Goal: Information Seeking & Learning: Check status

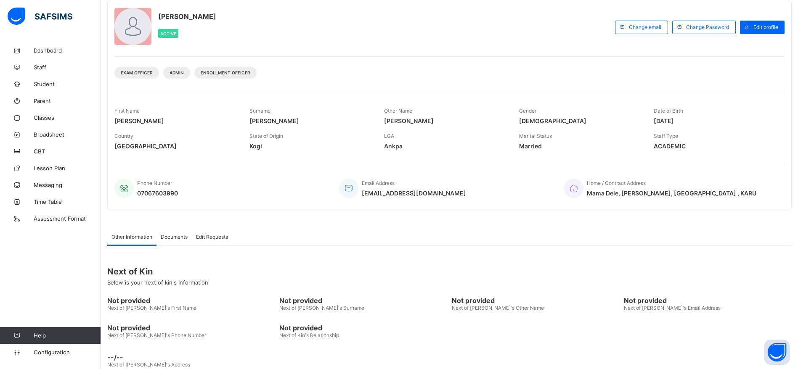
scroll to position [67, 0]
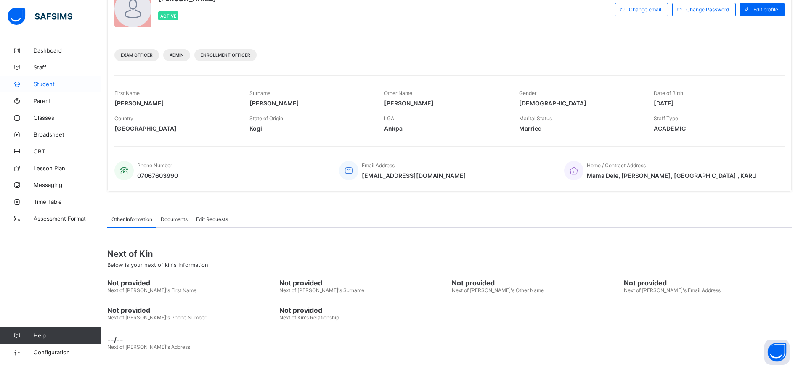
click at [46, 89] on link "Student" at bounding box center [50, 84] width 101 height 17
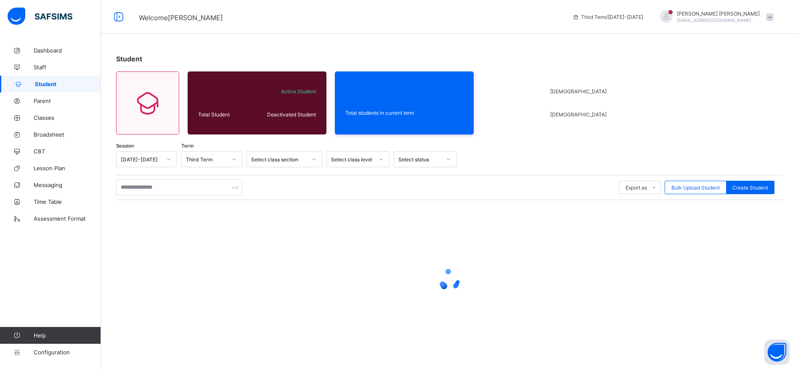
scroll to position [3, 0]
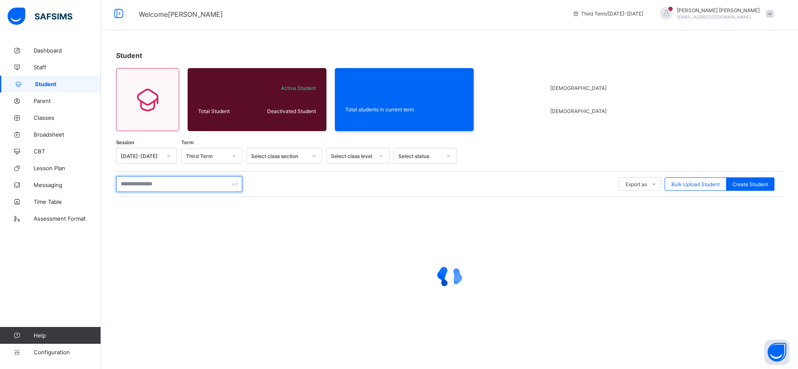
click at [159, 186] on input "text" at bounding box center [179, 184] width 126 height 16
type input "**********"
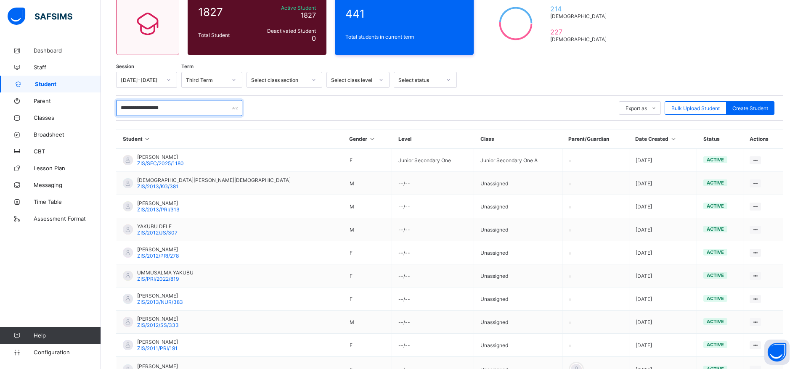
scroll to position [71, 0]
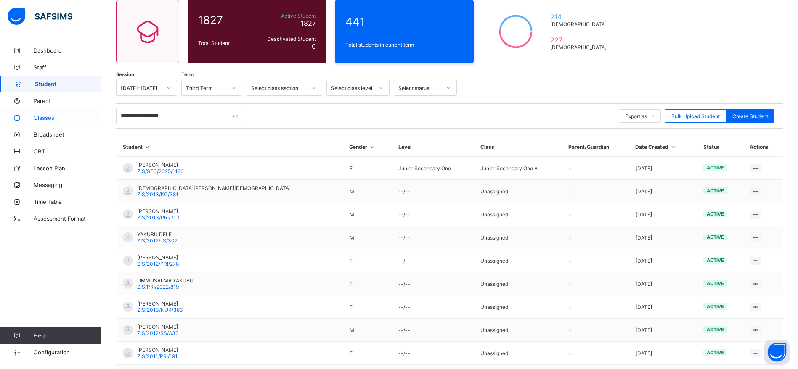
click at [46, 119] on span "Classes" at bounding box center [67, 117] width 67 height 7
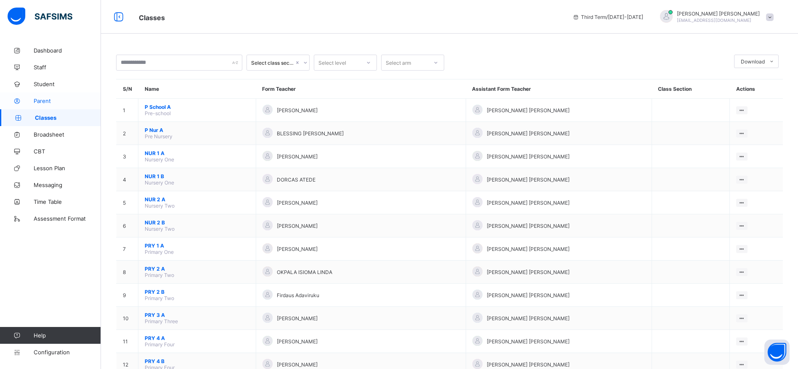
click at [34, 98] on span "Parent" at bounding box center [67, 101] width 67 height 7
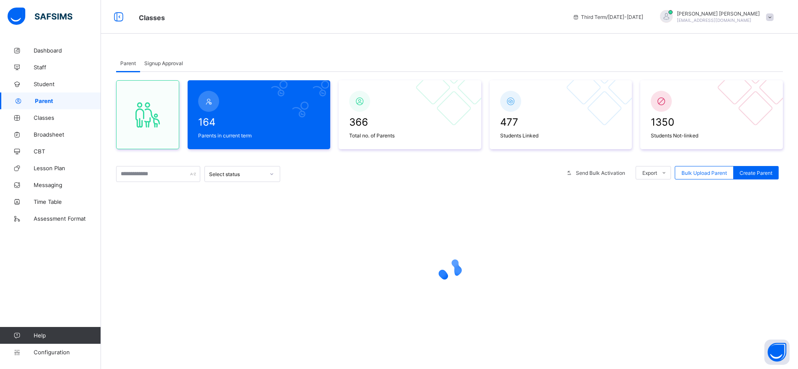
click at [34, 95] on link "Parent" at bounding box center [50, 101] width 101 height 17
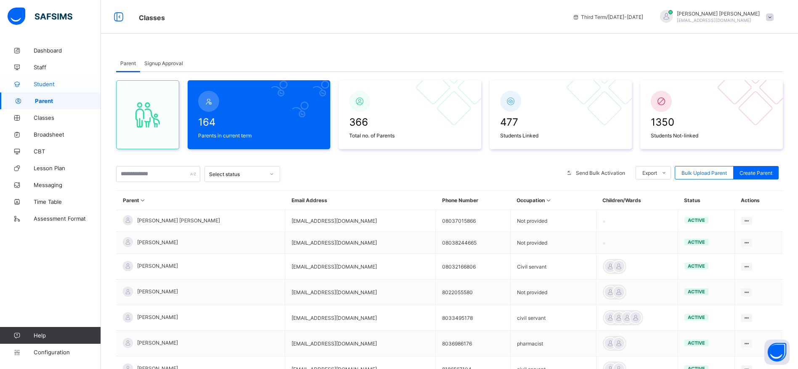
click at [49, 84] on span "Student" at bounding box center [67, 84] width 67 height 7
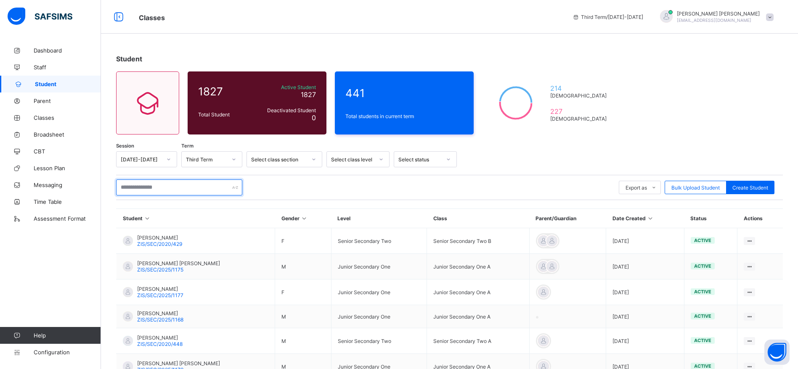
click at [150, 187] on input "text" at bounding box center [179, 188] width 126 height 16
type input "*"
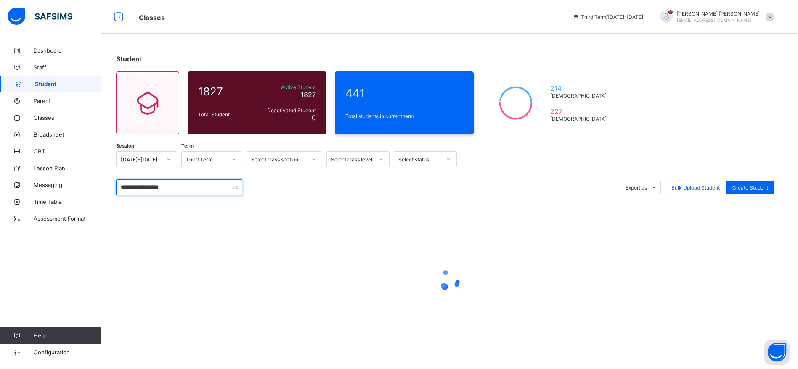
type input "**********"
click at [167, 318] on div at bounding box center [449, 280] width 667 height 160
click at [190, 189] on input "**********" at bounding box center [179, 188] width 126 height 16
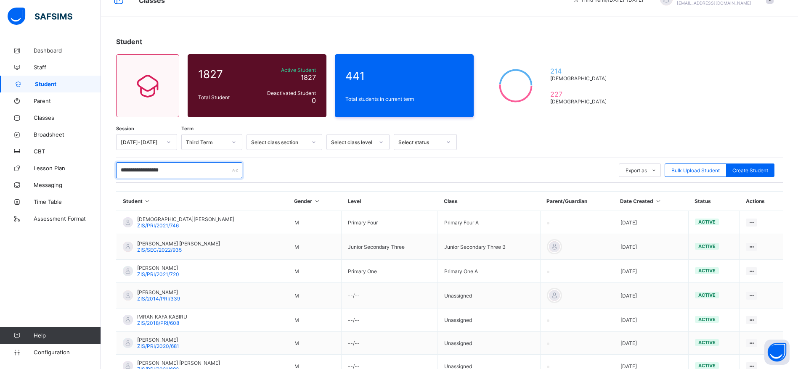
scroll to position [17, 0]
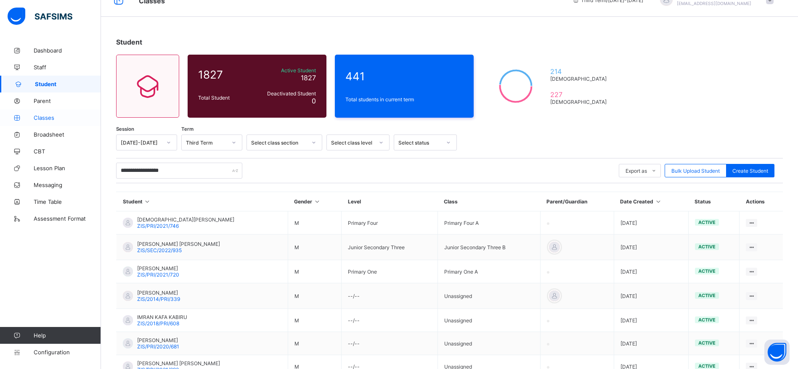
click at [35, 113] on link "Classes" at bounding box center [50, 117] width 101 height 17
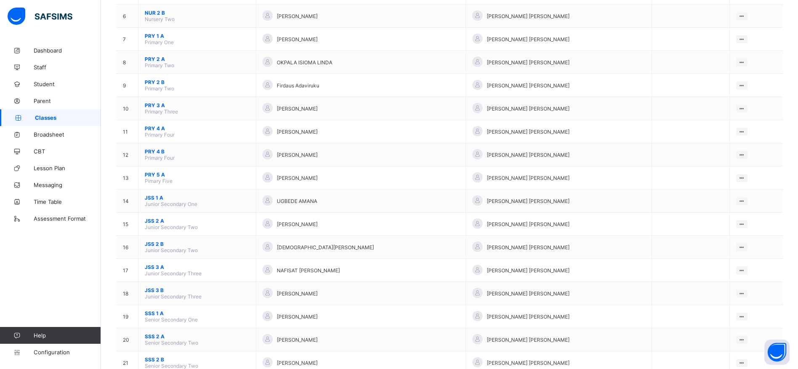
scroll to position [224, 0]
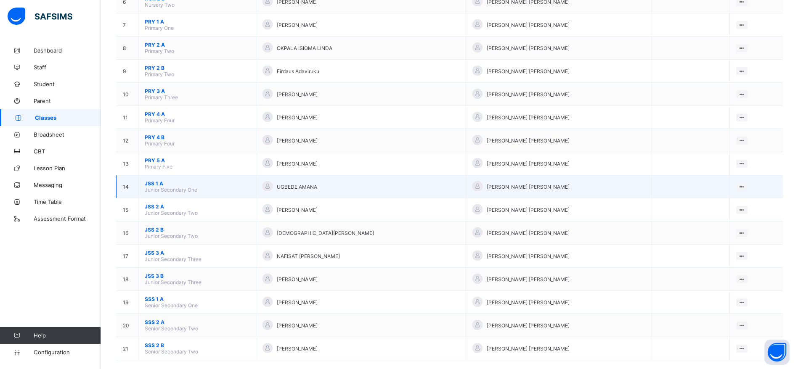
click at [161, 183] on span "JSS 1 A" at bounding box center [197, 183] width 105 height 6
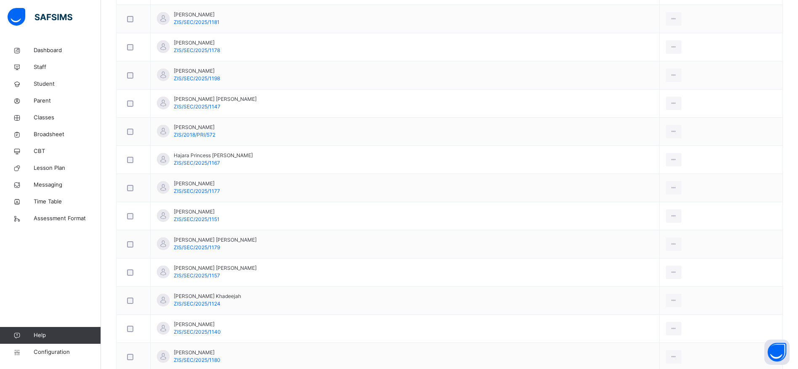
scroll to position [872, 0]
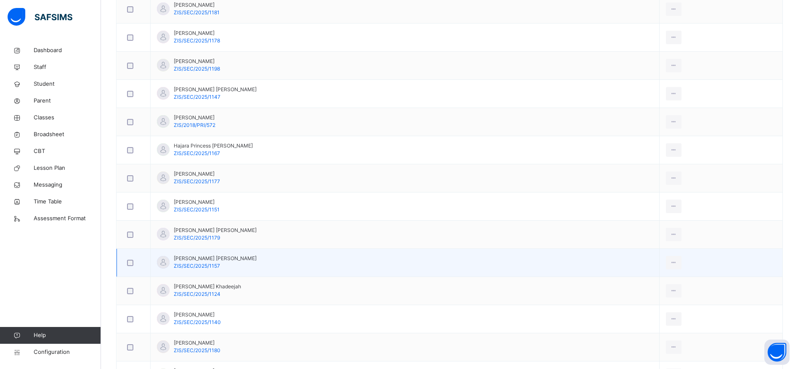
click at [173, 254] on td "Imran Yakubu Imran ZIS/SEC/2025/1157" at bounding box center [405, 263] width 509 height 28
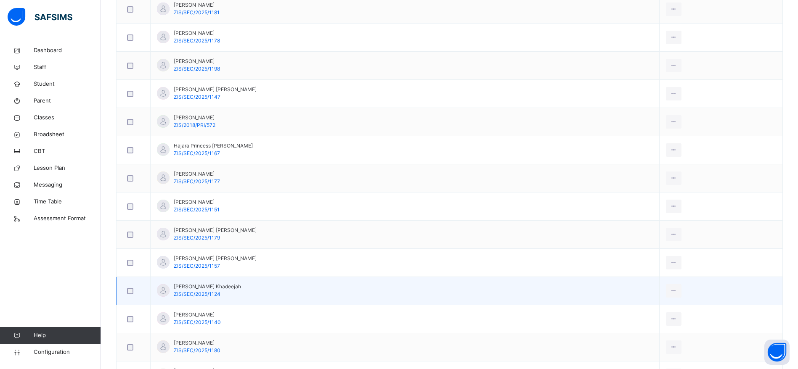
click at [122, 278] on td at bounding box center [134, 291] width 34 height 28
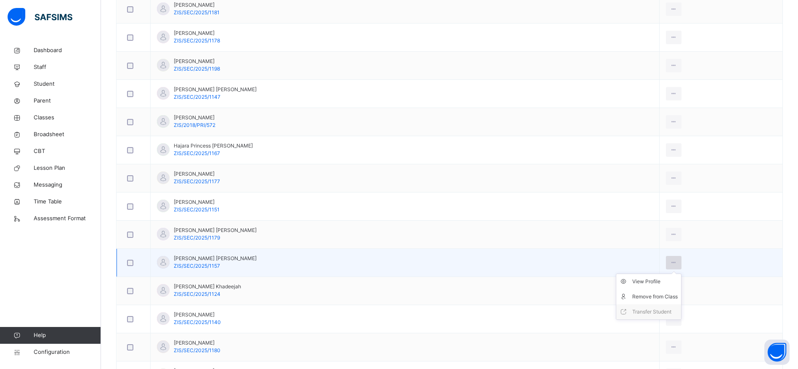
click at [666, 258] on div at bounding box center [674, 262] width 16 height 13
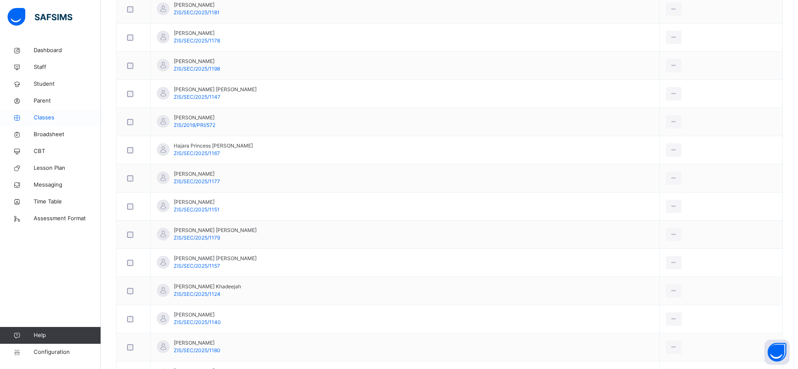
click at [45, 118] on span "Classes" at bounding box center [67, 118] width 67 height 8
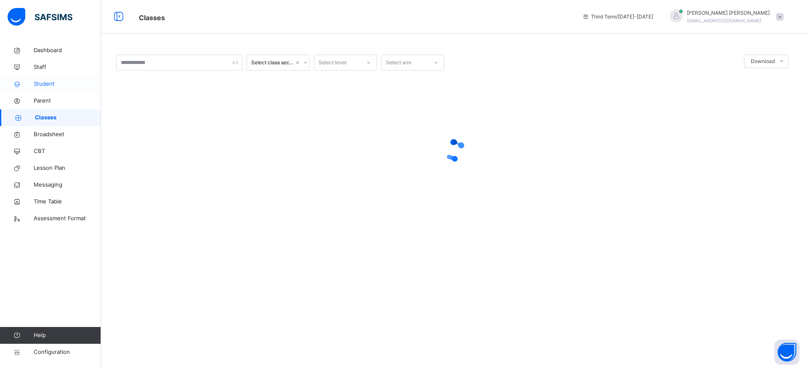
click at [36, 85] on span "Student" at bounding box center [67, 84] width 67 height 8
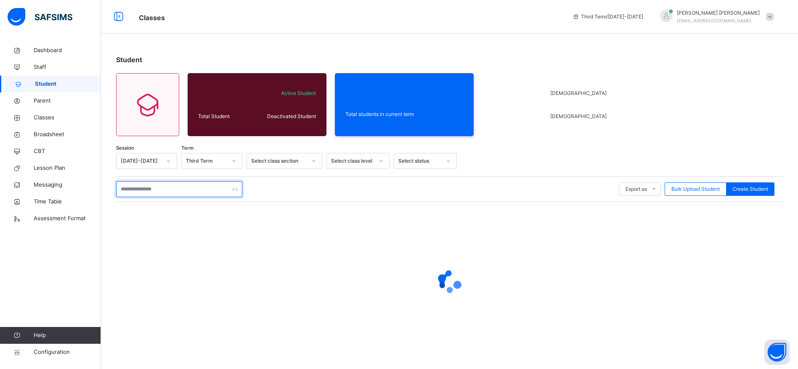
click at [152, 190] on input "text" at bounding box center [179, 189] width 126 height 16
type input "*"
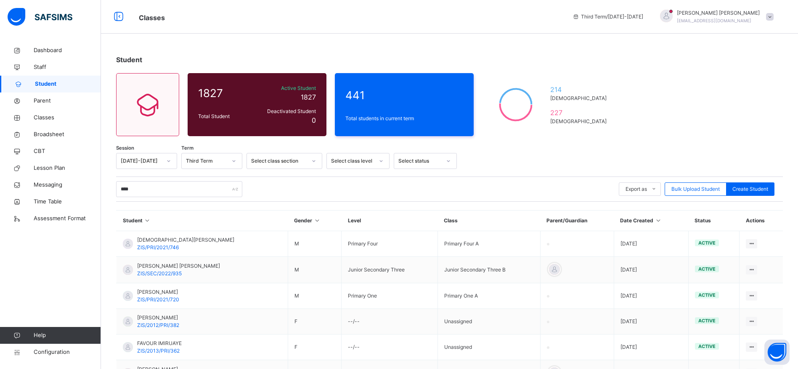
click at [591, 294] on td at bounding box center [577, 296] width 74 height 26
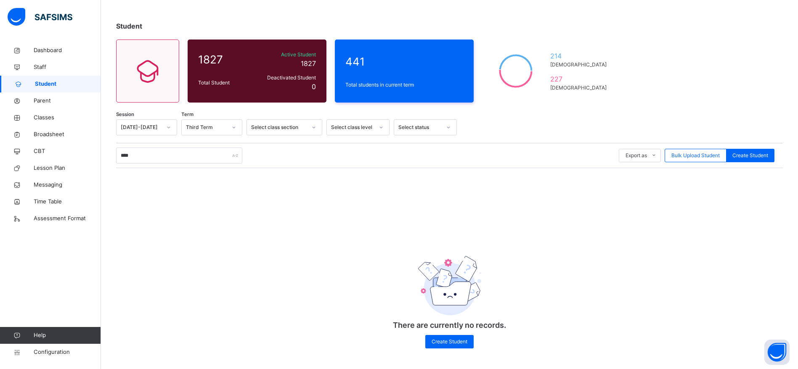
scroll to position [35, 0]
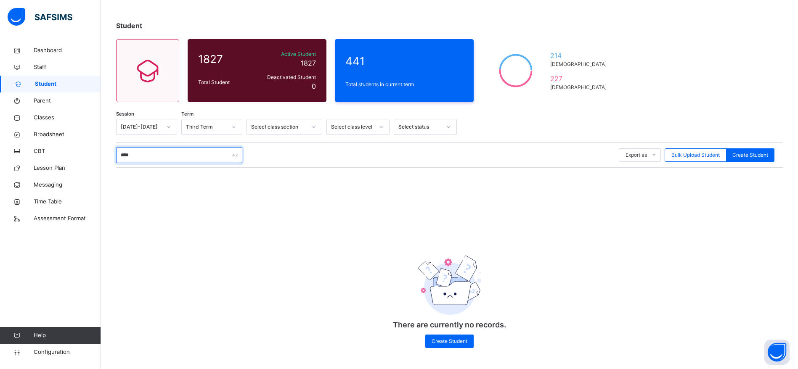
click at [151, 155] on input "****" at bounding box center [179, 155] width 126 height 16
type input "*"
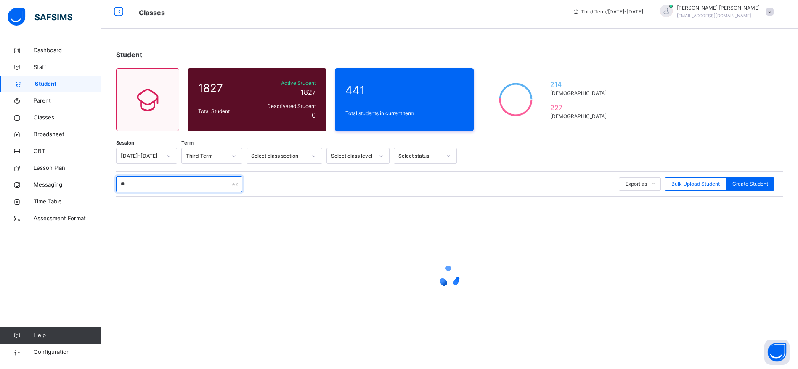
scroll to position [171, 0]
type input "*****"
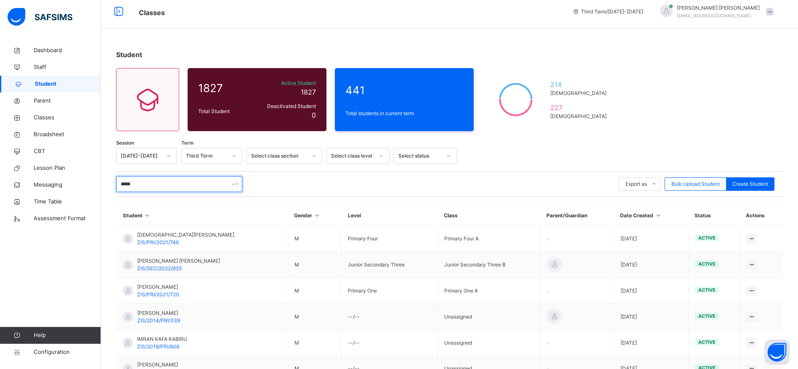
scroll to position [172, 0]
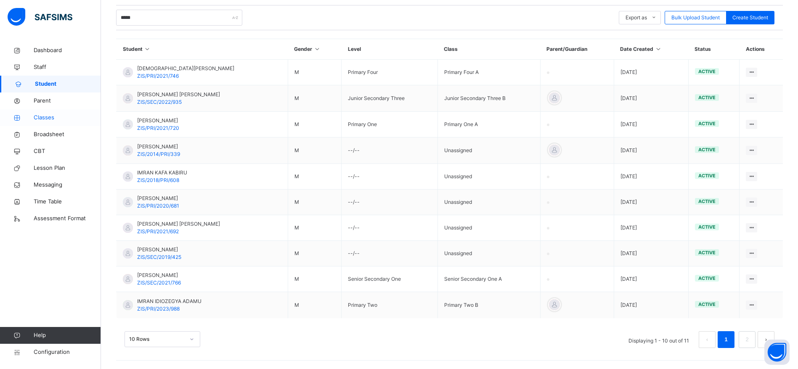
click at [32, 119] on icon at bounding box center [17, 118] width 34 height 6
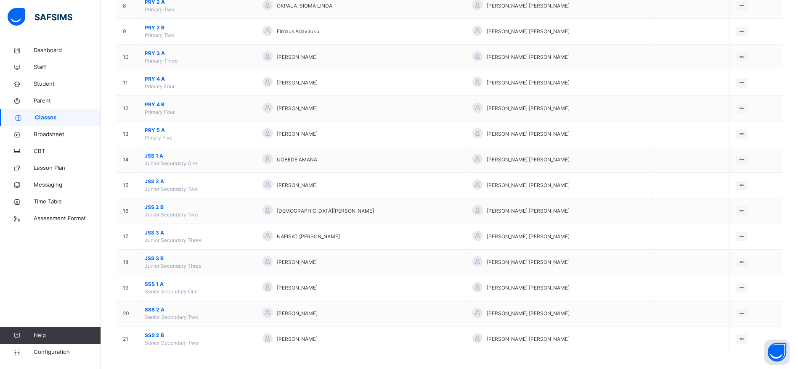
scroll to position [289, 0]
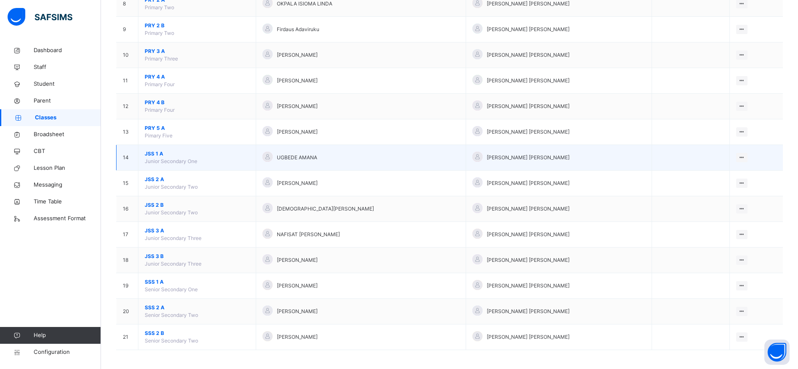
click at [134, 155] on td "14" at bounding box center [127, 158] width 22 height 26
click at [152, 154] on span "JSS 1 A" at bounding box center [197, 154] width 105 height 8
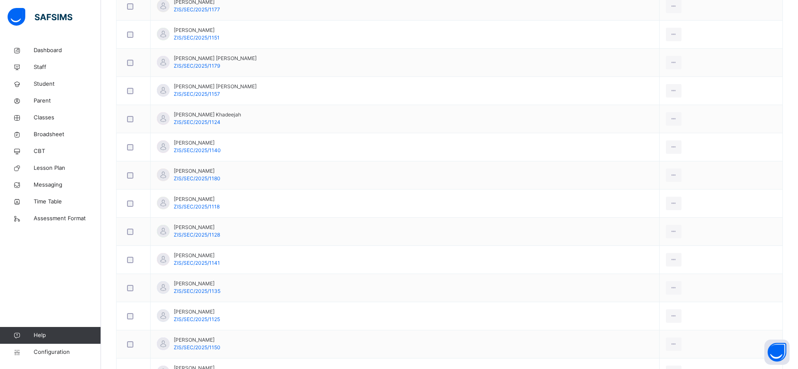
scroll to position [1042, 0]
click at [42, 118] on span "Classes" at bounding box center [67, 118] width 67 height 8
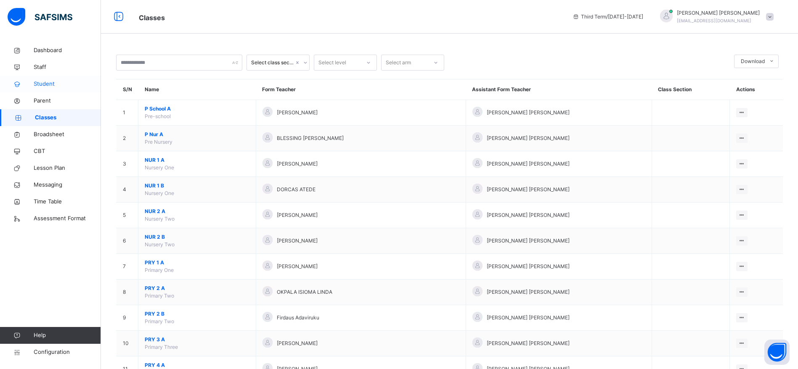
click at [34, 87] on span "Student" at bounding box center [67, 84] width 67 height 8
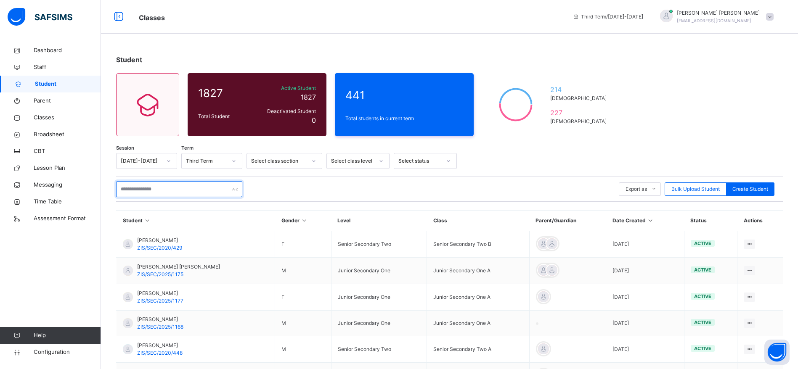
click at [148, 190] on input "text" at bounding box center [179, 189] width 126 height 16
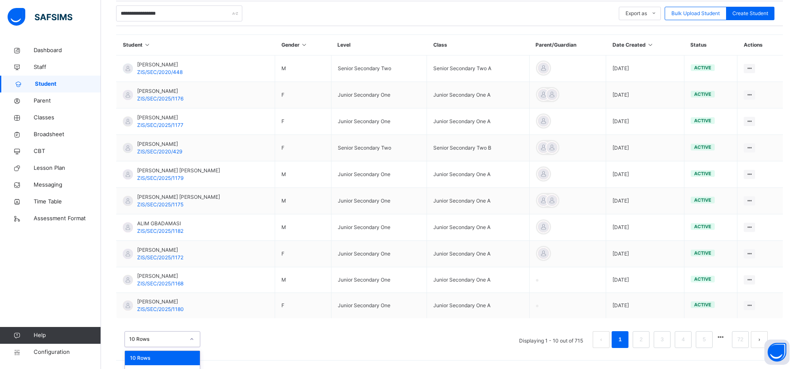
scroll to position [201, 0]
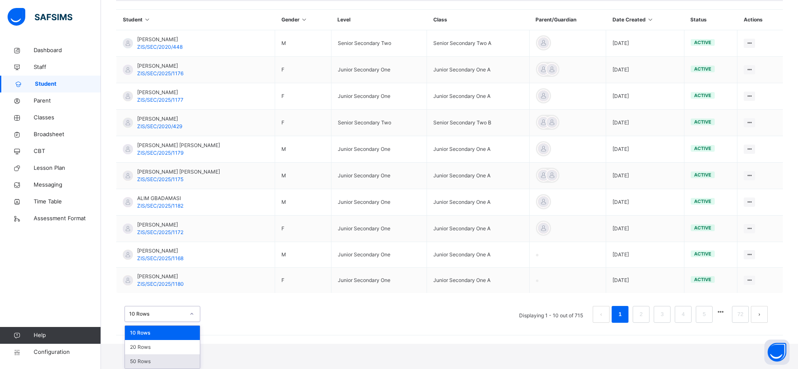
click at [138, 361] on div "50 Rows" at bounding box center [162, 362] width 75 height 14
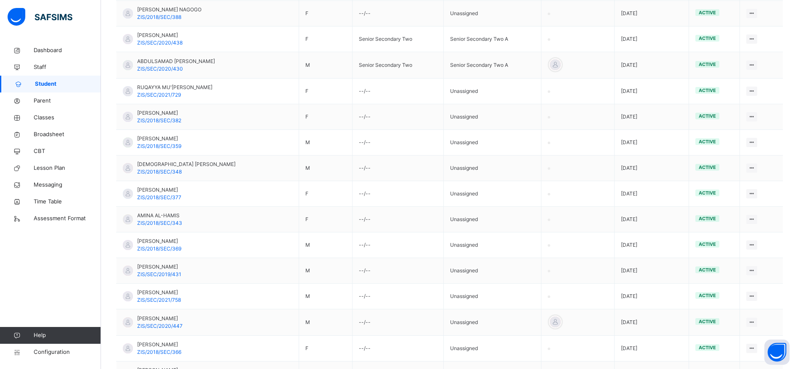
scroll to position [1213, 0]
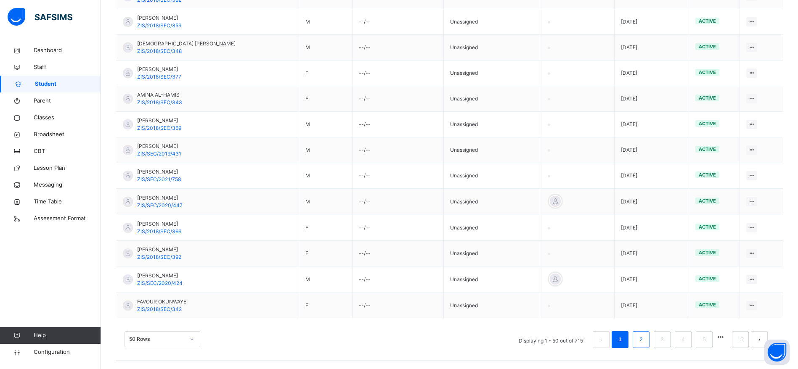
click at [645, 339] on link "2" at bounding box center [641, 339] width 8 height 11
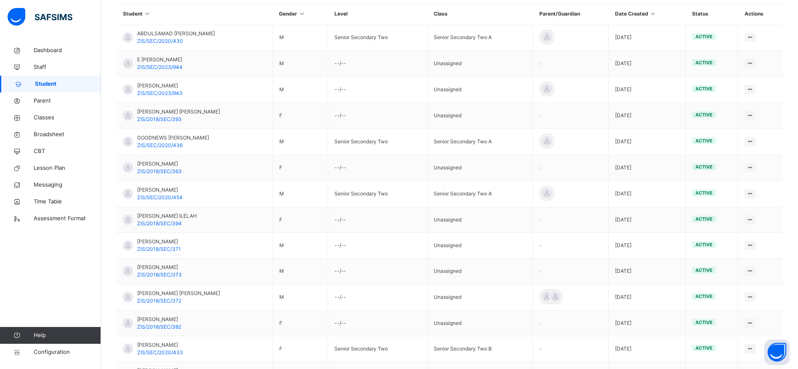
scroll to position [0, 0]
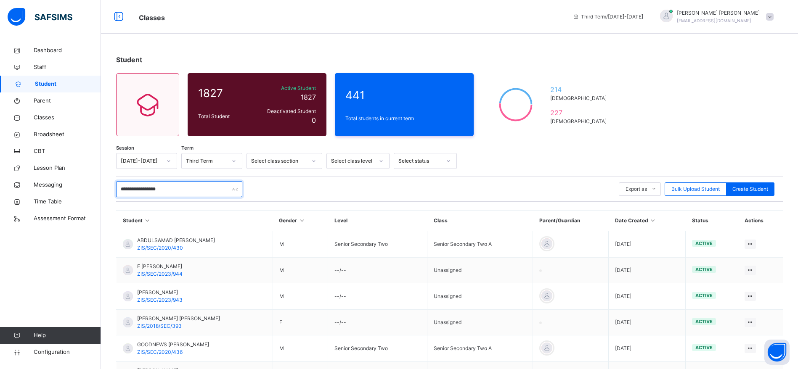
click at [184, 195] on input "**********" at bounding box center [179, 189] width 126 height 16
type input "*"
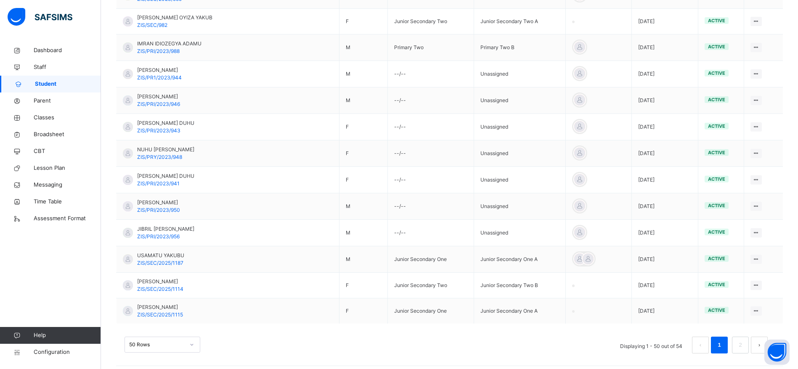
scroll to position [1212, 0]
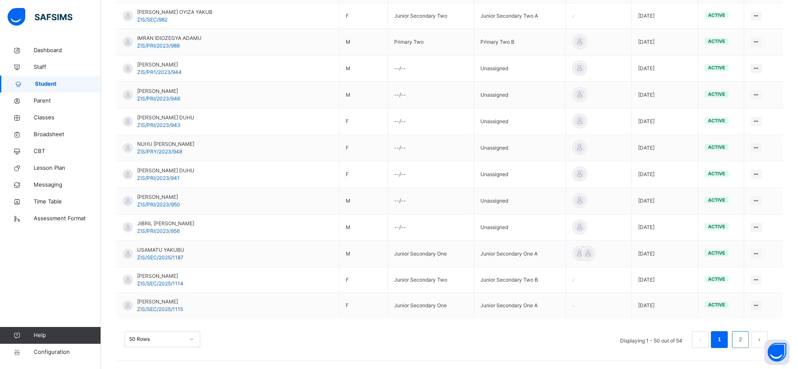
type input "**********"
click at [744, 339] on link "2" at bounding box center [740, 339] width 8 height 11
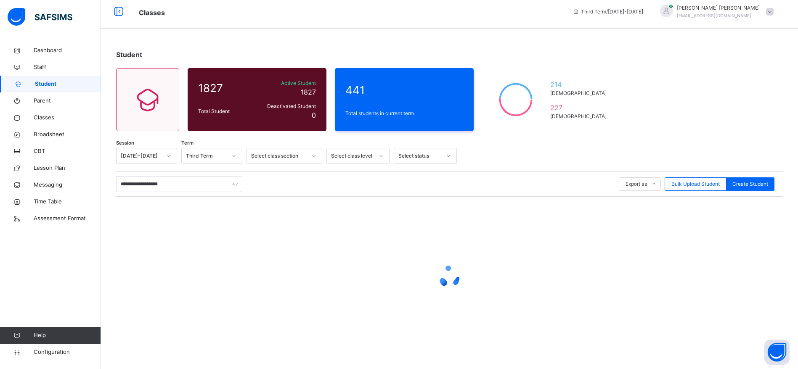
scroll to position [15, 0]
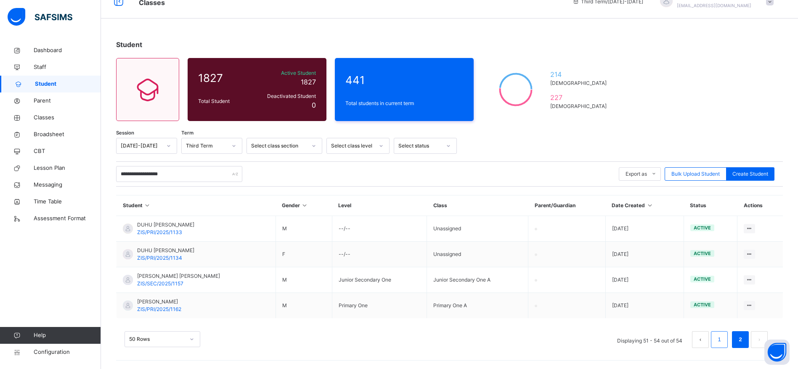
click at [723, 339] on link "1" at bounding box center [719, 339] width 8 height 11
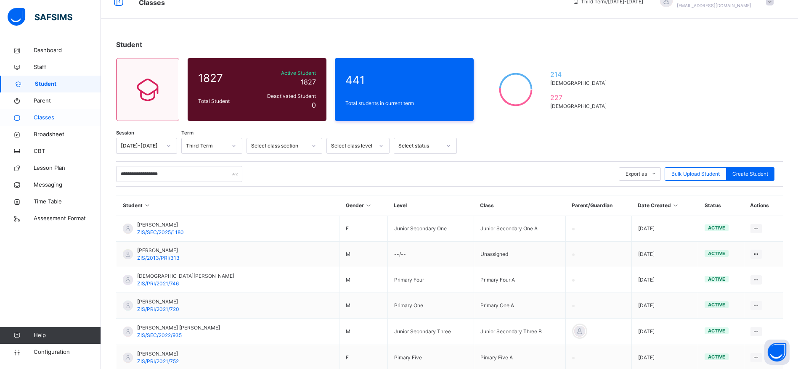
click at [38, 120] on span "Classes" at bounding box center [67, 118] width 67 height 8
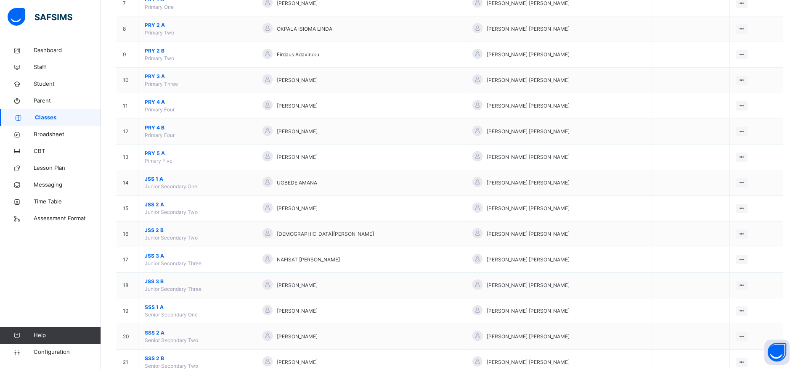
scroll to position [258, 0]
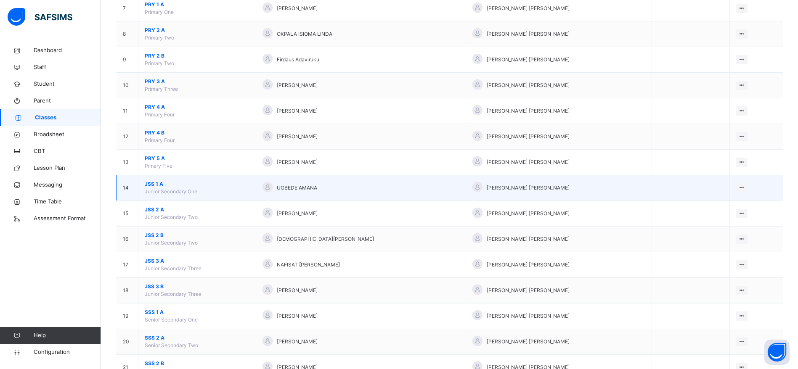
click at [151, 186] on span "JSS 1 A" at bounding box center [197, 184] width 105 height 8
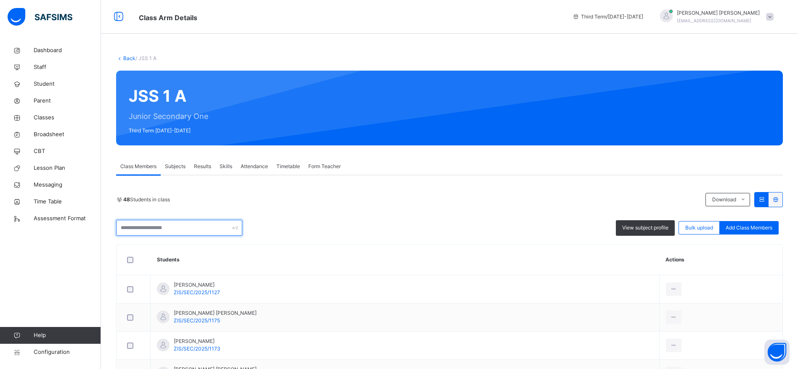
click at [185, 230] on input "text" at bounding box center [179, 228] width 126 height 16
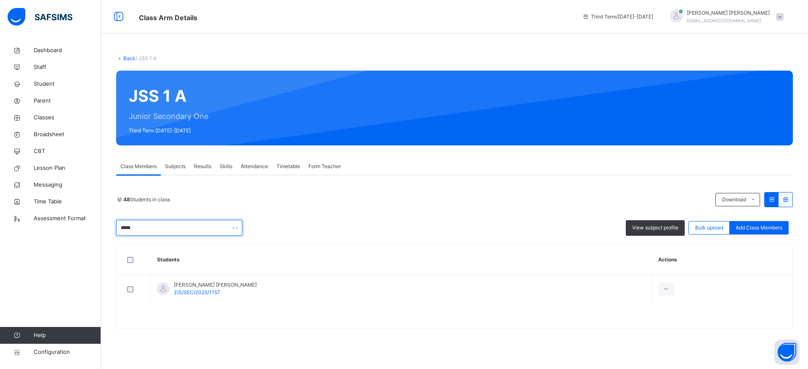
type input "*****"
click at [392, 220] on div "***** View subject profile Bulk upload Add Class Members" at bounding box center [454, 228] width 676 height 16
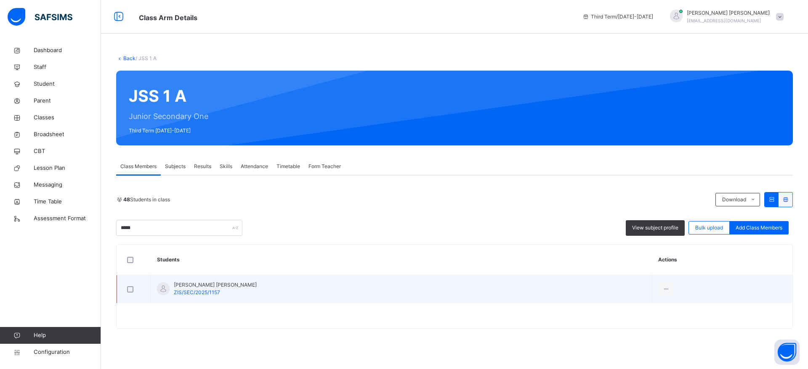
click at [194, 294] on span "ZIS/SEC/2025/1157" at bounding box center [197, 292] width 46 height 6
click at [658, 289] on div at bounding box center [666, 289] width 16 height 13
click at [608, 302] on ul "View Profile Remove from Class Transfer Student" at bounding box center [641, 323] width 66 height 46
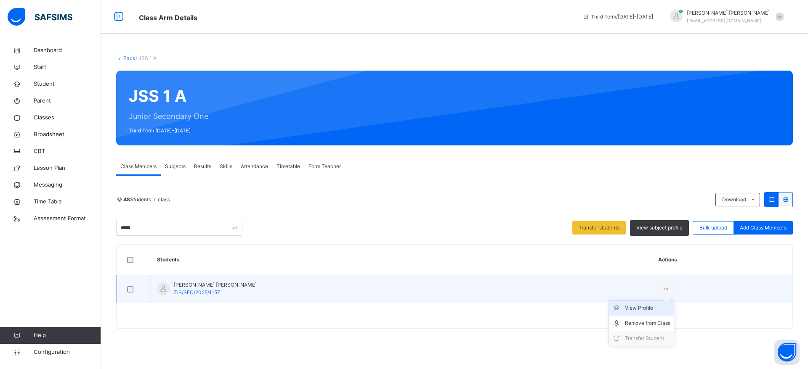
click at [625, 307] on div "View Profile" at bounding box center [647, 308] width 45 height 8
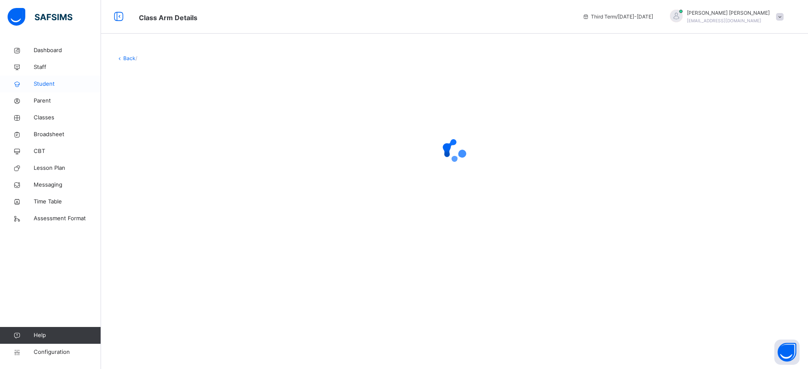
click at [38, 79] on link "Student" at bounding box center [50, 84] width 101 height 17
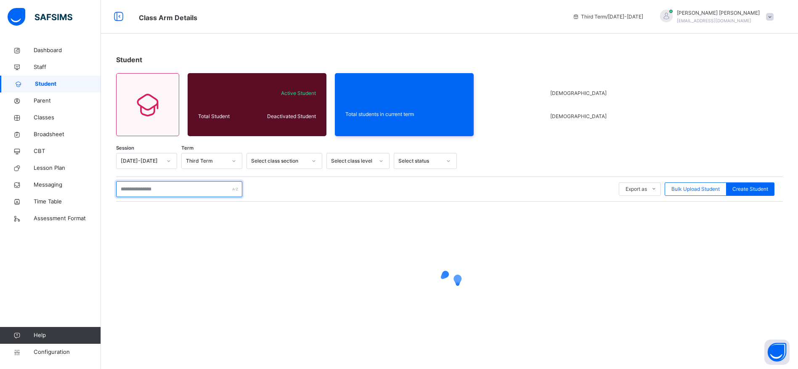
click at [167, 189] on input "text" at bounding box center [179, 189] width 126 height 16
type input "*"
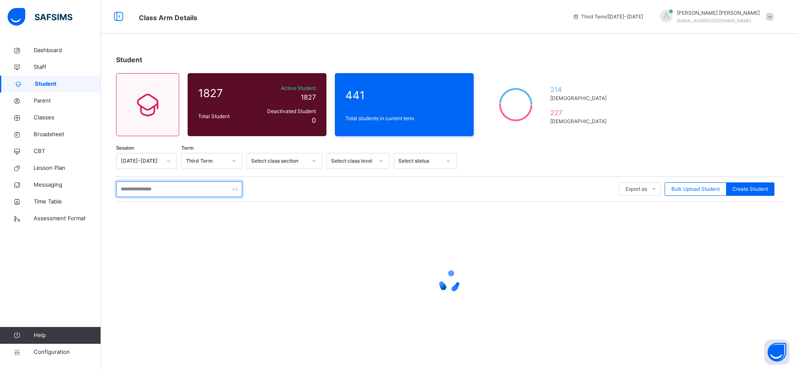
type input "*"
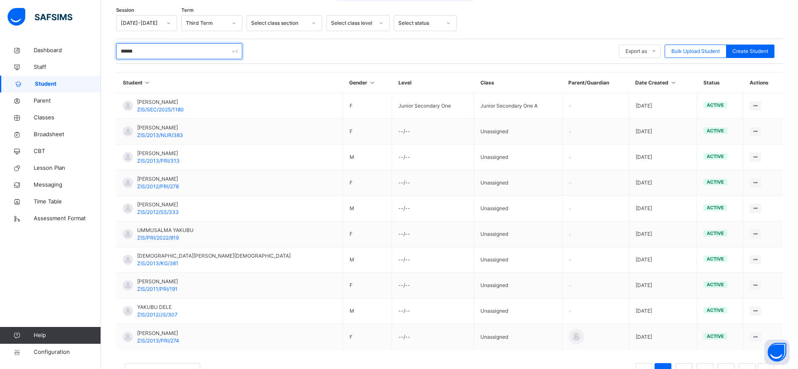
scroll to position [170, 0]
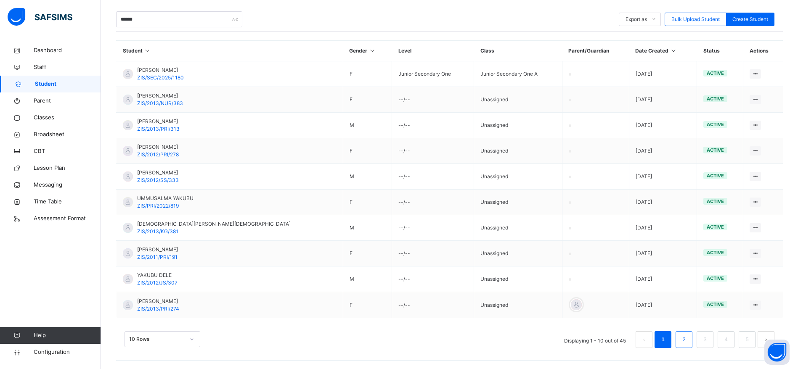
click at [692, 347] on li "2" at bounding box center [683, 339] width 17 height 17
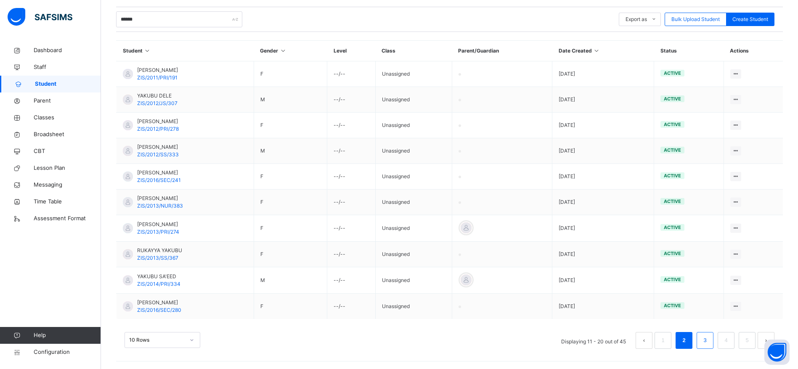
click at [709, 339] on link "3" at bounding box center [705, 340] width 8 height 11
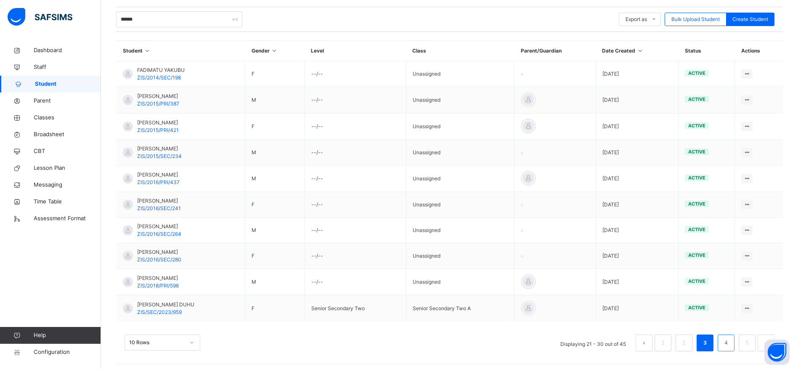
click at [730, 345] on link "4" at bounding box center [726, 343] width 8 height 11
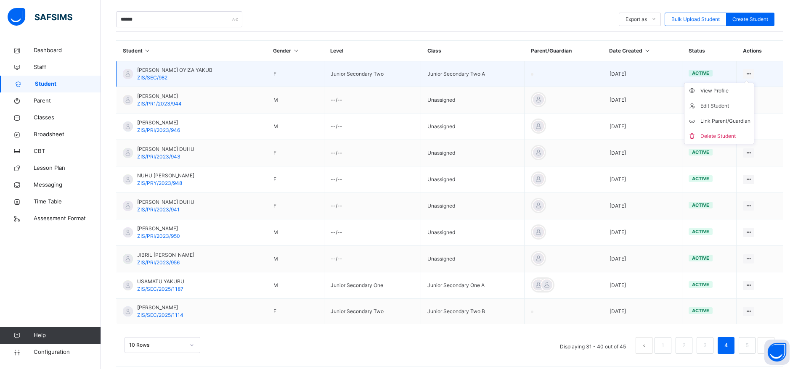
click at [754, 74] on div at bounding box center [748, 73] width 11 height 9
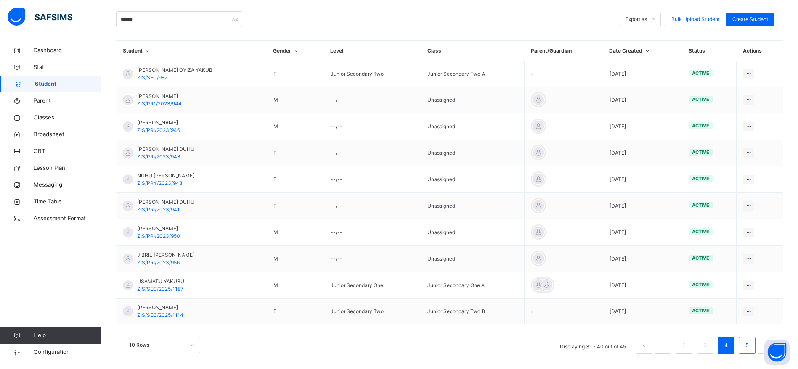
click at [751, 345] on link "5" at bounding box center [747, 345] width 8 height 11
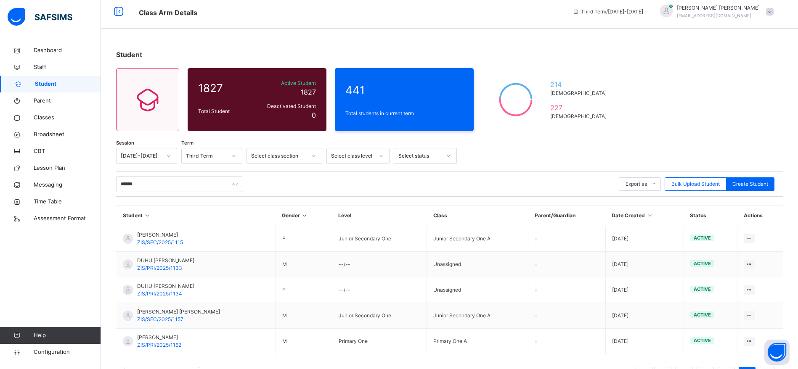
scroll to position [41, 0]
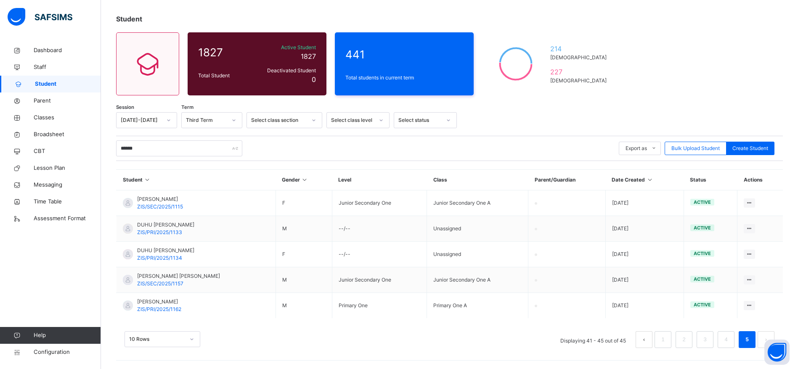
click at [650, 344] on button "prev page" at bounding box center [643, 339] width 17 height 17
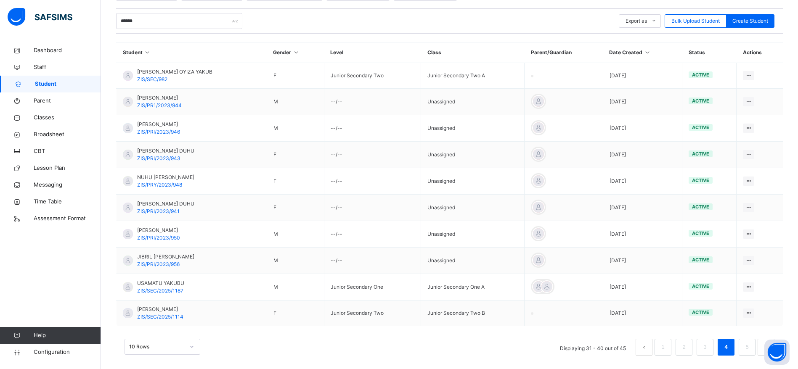
scroll to position [176, 0]
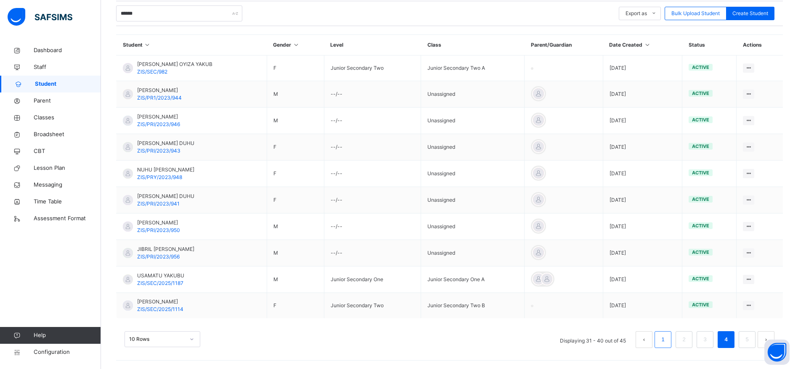
click at [667, 339] on link "1" at bounding box center [663, 339] width 8 height 11
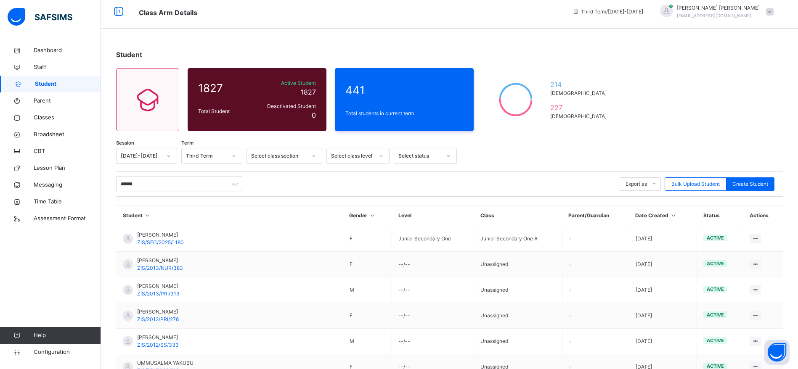
scroll to position [170, 0]
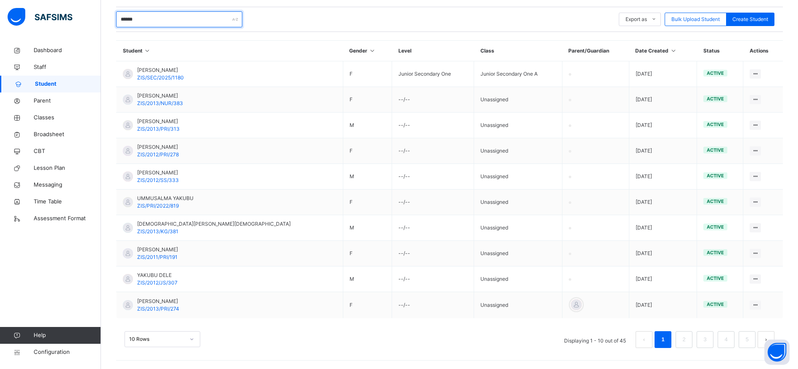
click at [162, 21] on input "******" at bounding box center [179, 19] width 126 height 16
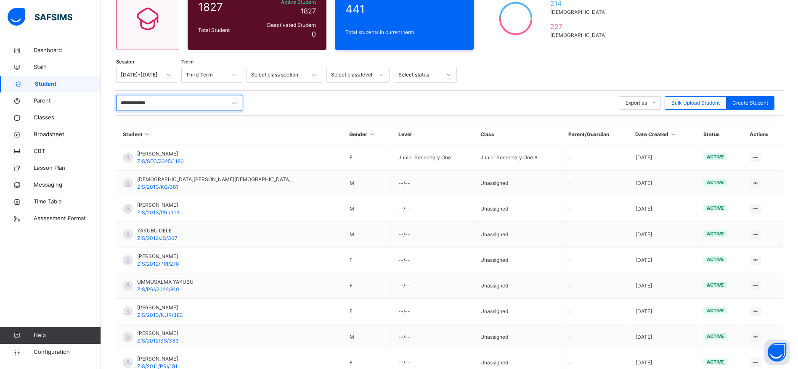
scroll to position [0, 0]
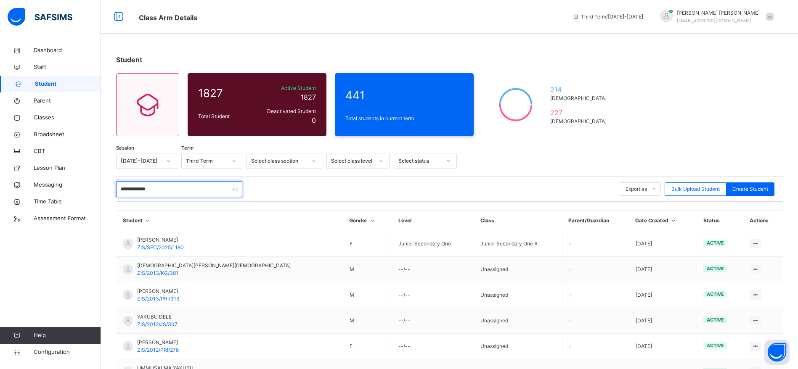
type input "**********"
click at [778, 9] on div "MOHAMMED IDRIS ahmednasirahmed1@gmail.com" at bounding box center [714, 16] width 126 height 15
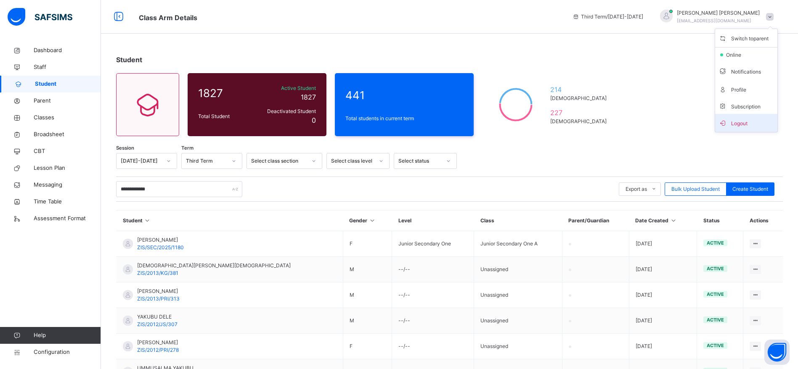
click at [757, 122] on span "Logout" at bounding box center [746, 122] width 56 height 11
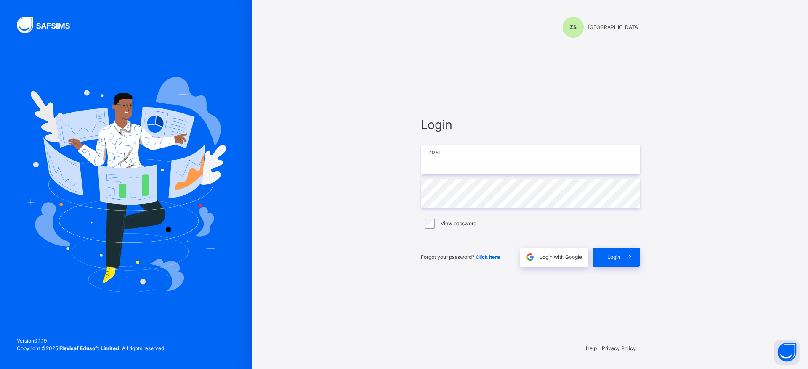
type input "**********"
click at [466, 215] on div "View password" at bounding box center [530, 224] width 219 height 18
click at [461, 220] on label "View password" at bounding box center [458, 224] width 36 height 8
click at [629, 259] on icon at bounding box center [629, 257] width 9 height 10
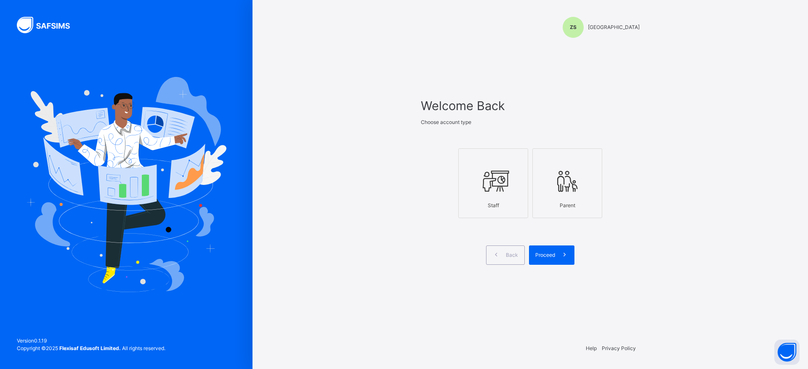
click at [497, 182] on icon at bounding box center [492, 182] width 29 height 32
click at [561, 252] on icon at bounding box center [564, 255] width 9 height 10
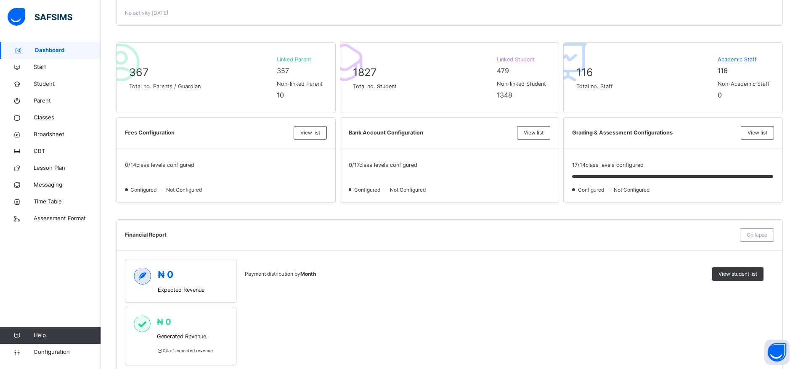
scroll to position [179, 0]
click at [37, 121] on span "Classes" at bounding box center [67, 118] width 67 height 8
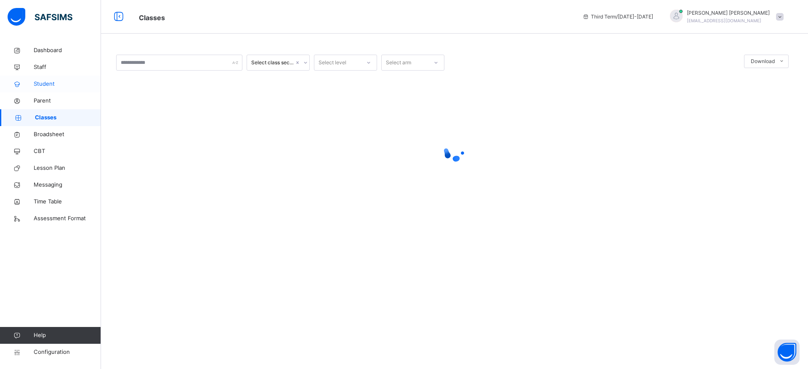
click at [35, 87] on span "Student" at bounding box center [67, 84] width 67 height 8
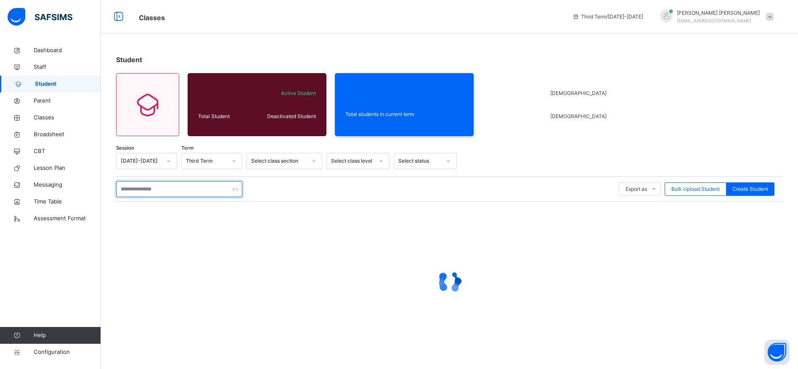
click at [155, 188] on input "text" at bounding box center [179, 189] width 126 height 16
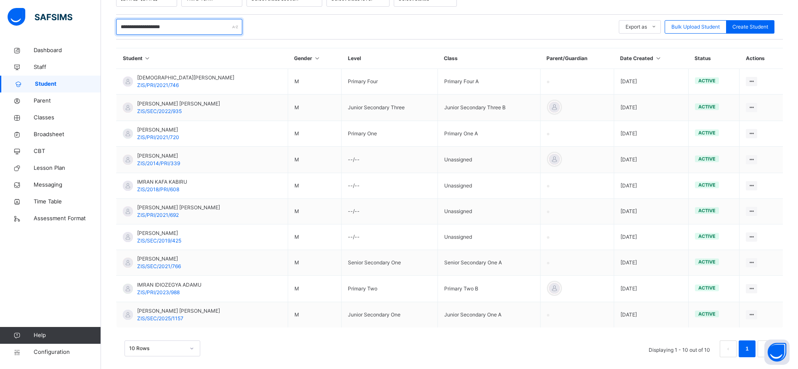
scroll to position [164, 0]
type input "**********"
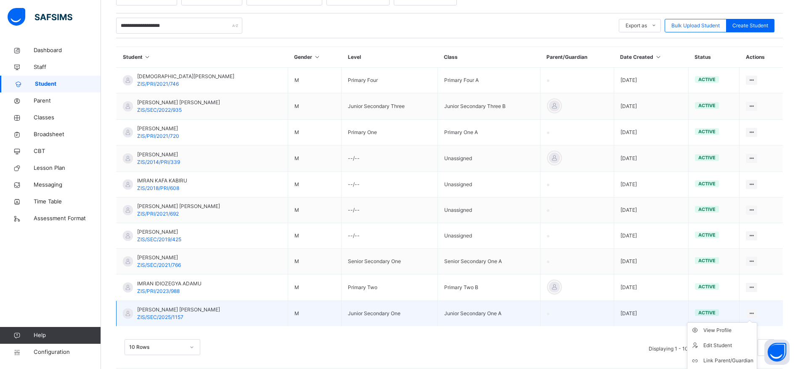
click at [755, 314] on icon at bounding box center [751, 313] width 7 height 6
click at [733, 347] on div "Edit Student" at bounding box center [728, 346] width 50 height 8
select select "**"
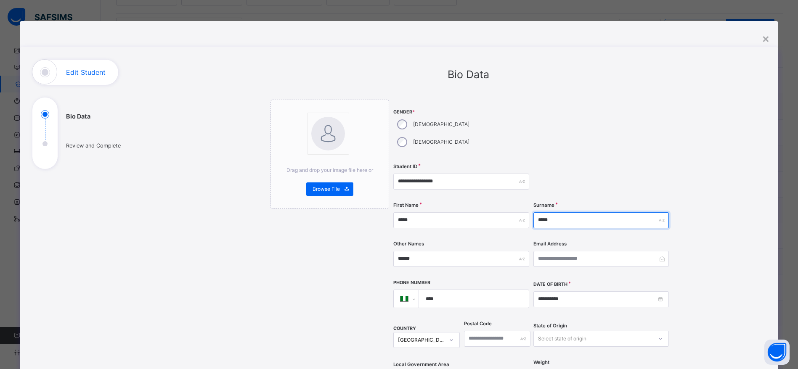
click at [590, 212] on input "*****" at bounding box center [600, 220] width 135 height 16
type input "*"
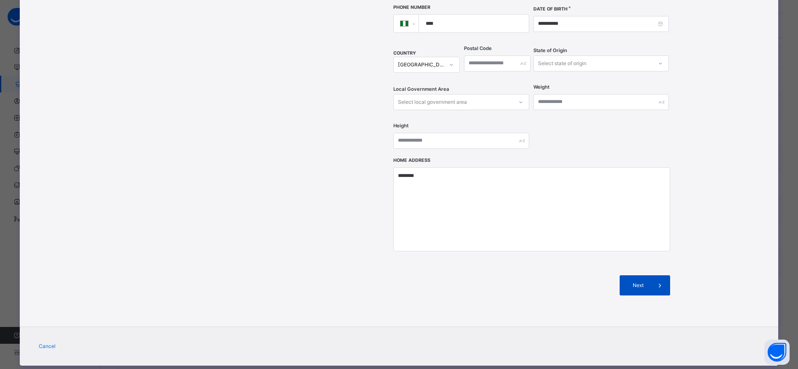
click at [651, 275] on span at bounding box center [660, 285] width 20 height 20
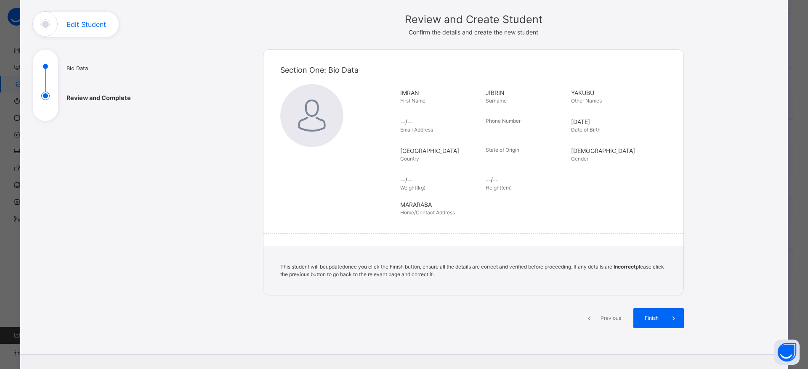
scroll to position [48, 0]
click at [608, 320] on span "Previous" at bounding box center [610, 319] width 23 height 8
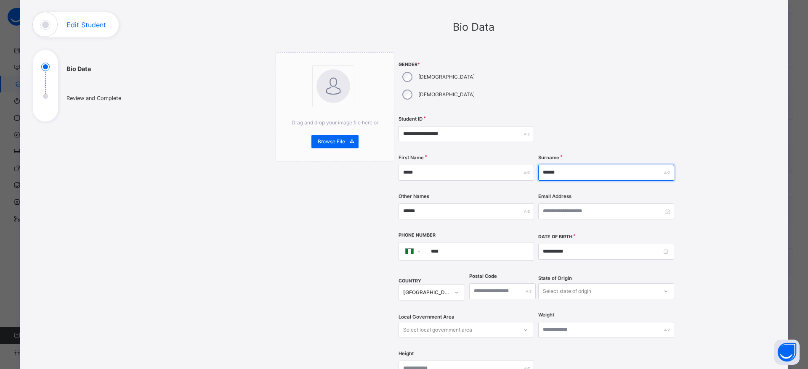
click at [609, 165] on input "******" at bounding box center [605, 173] width 135 height 16
type input "*"
type input "******"
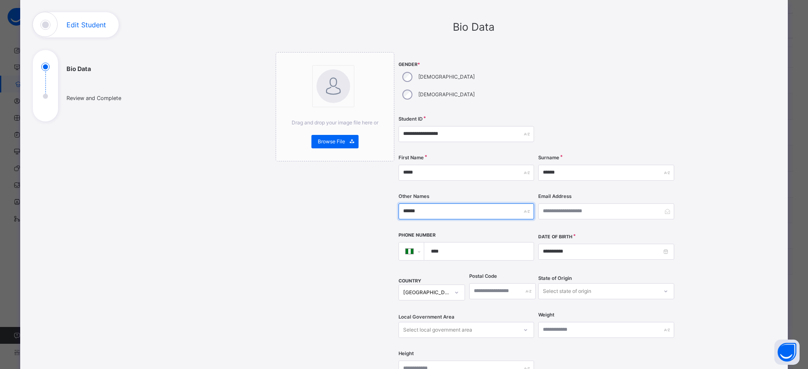
click at [497, 204] on input "******" at bounding box center [465, 212] width 135 height 16
type input "*"
type input "******"
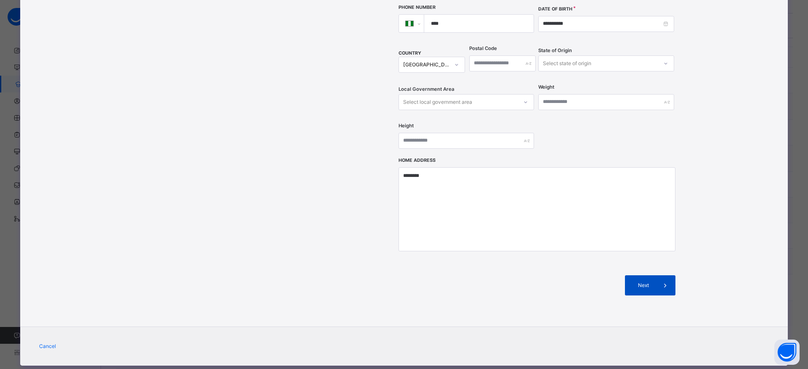
click at [660, 281] on icon at bounding box center [664, 286] width 9 height 10
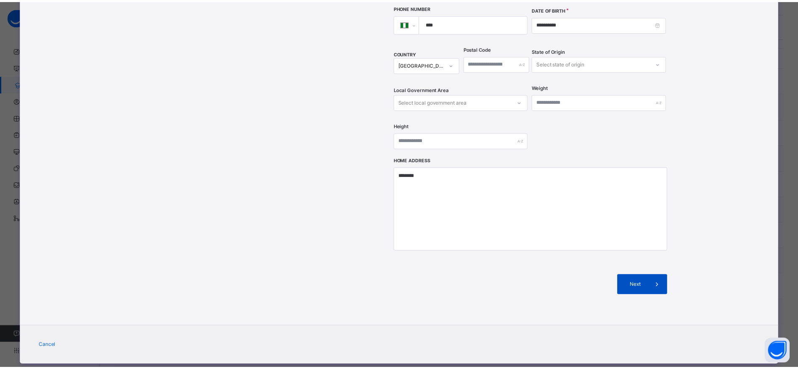
scroll to position [93, 0]
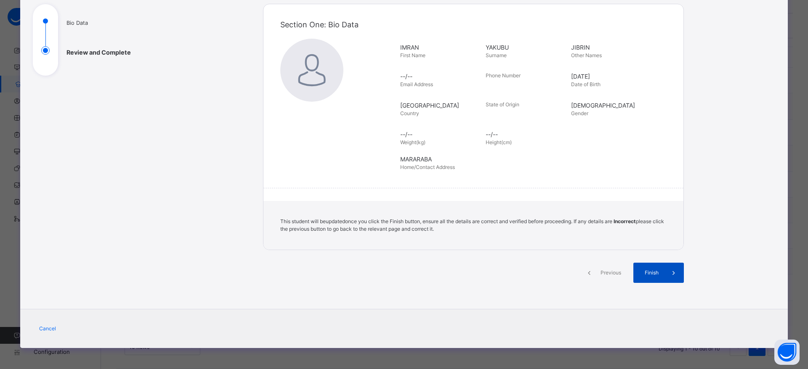
click at [669, 270] on icon at bounding box center [673, 273] width 9 height 10
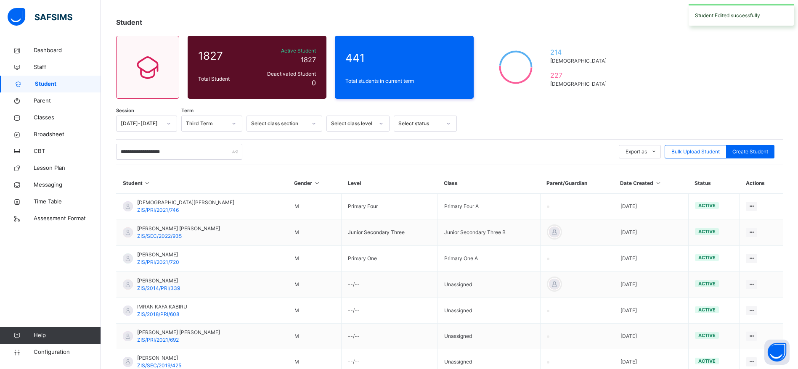
scroll to position [0, 0]
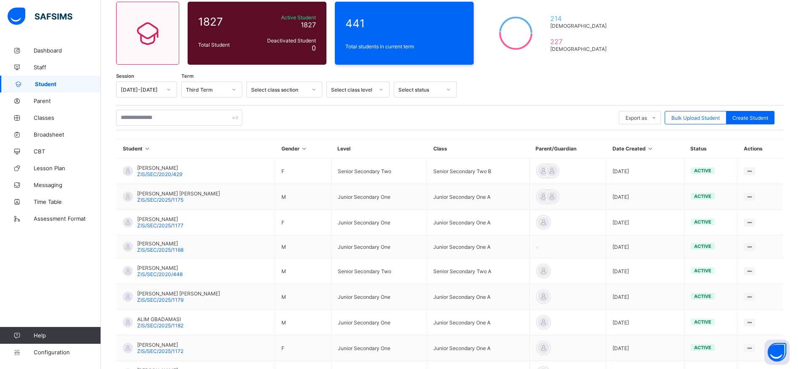
scroll to position [69, 0]
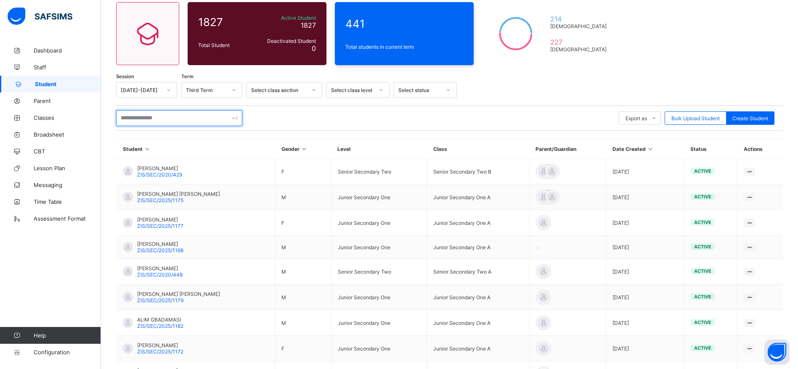
click at [204, 116] on input "text" at bounding box center [179, 118] width 126 height 16
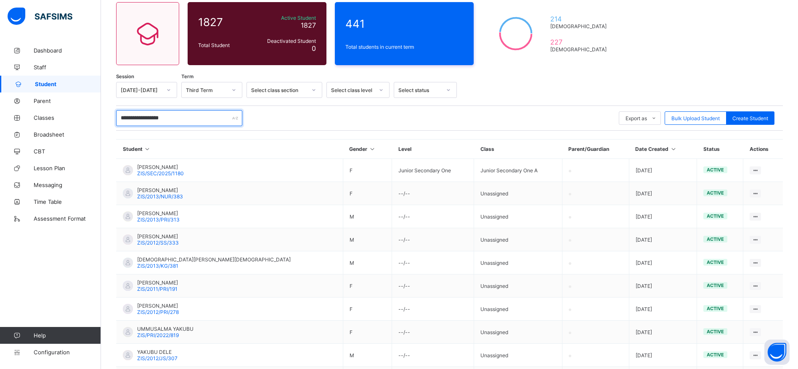
type input "**********"
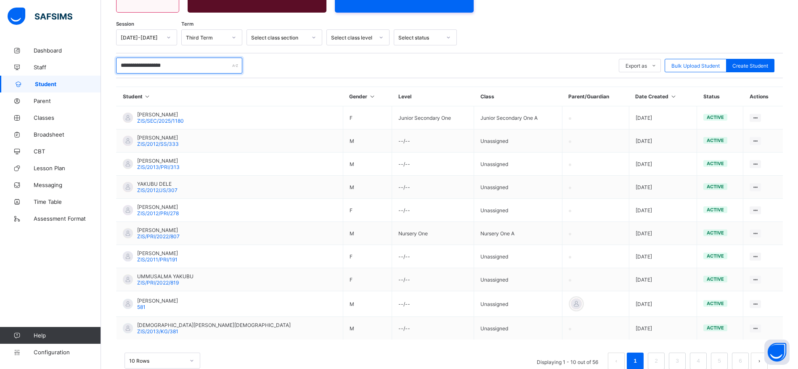
scroll to position [0, 0]
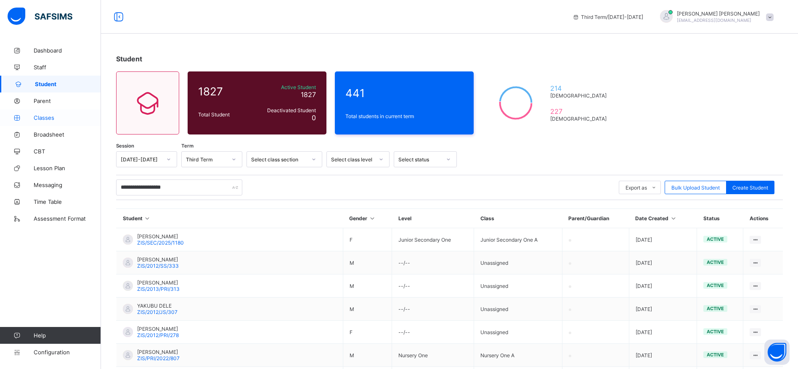
click at [55, 118] on span "Classes" at bounding box center [67, 117] width 67 height 7
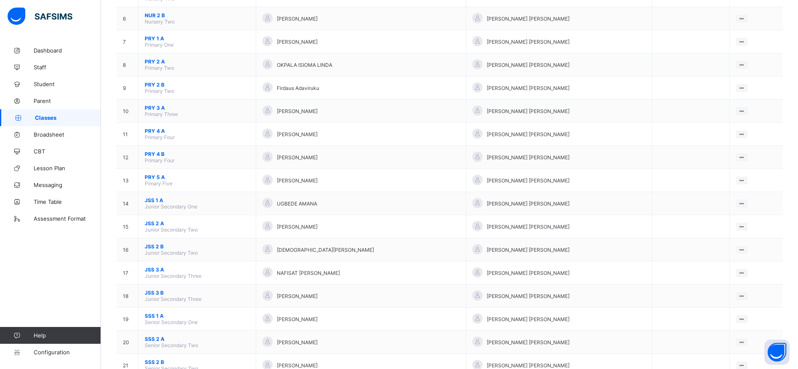
scroll to position [207, 0]
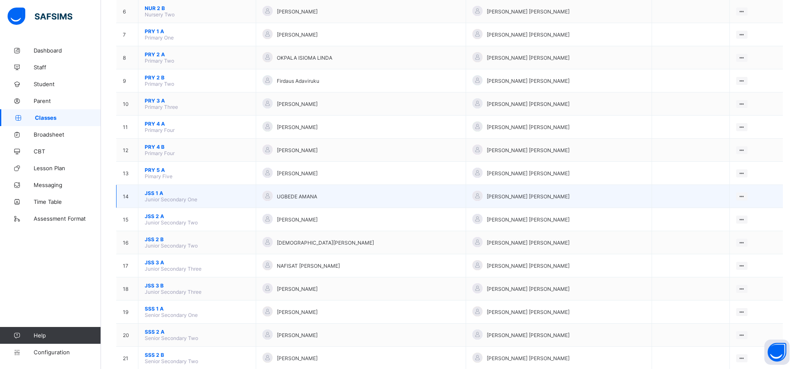
click at [153, 193] on span "JSS 1 A" at bounding box center [197, 193] width 105 height 6
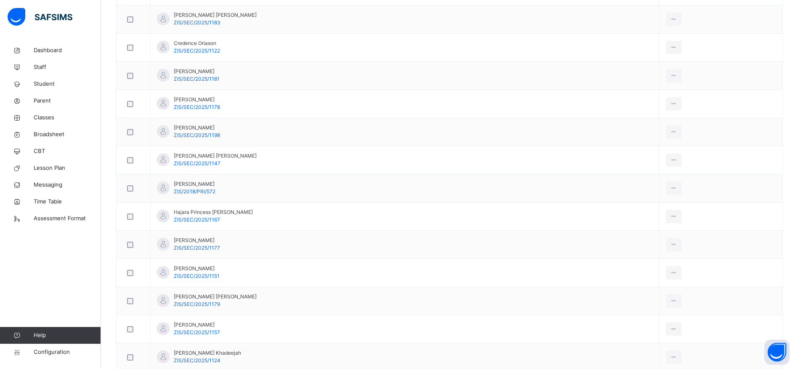
scroll to position [806, 0]
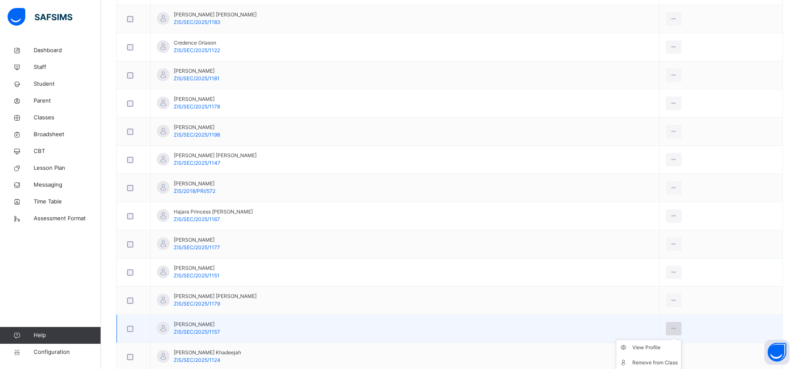
click at [670, 329] on icon at bounding box center [673, 329] width 7 height 8
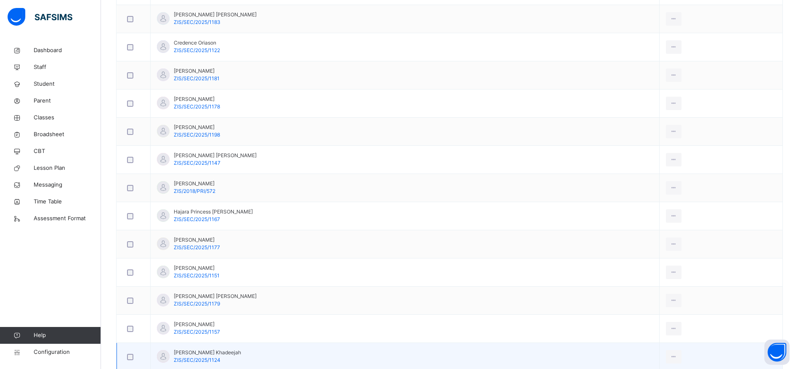
click at [674, 352] on td "View Profile Remove from Class Transfer Student" at bounding box center [720, 357] width 123 height 28
click at [679, 356] on td "View Profile Remove from Class Transfer Student" at bounding box center [720, 357] width 123 height 28
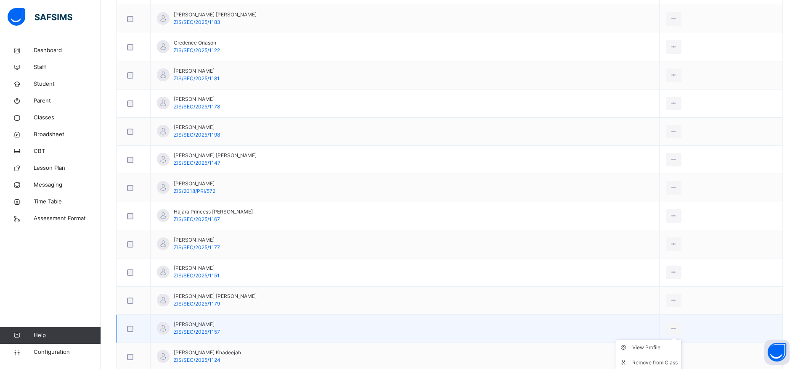
click at [659, 340] on ul "View Profile Remove from Class Transfer Student" at bounding box center [649, 363] width 66 height 46
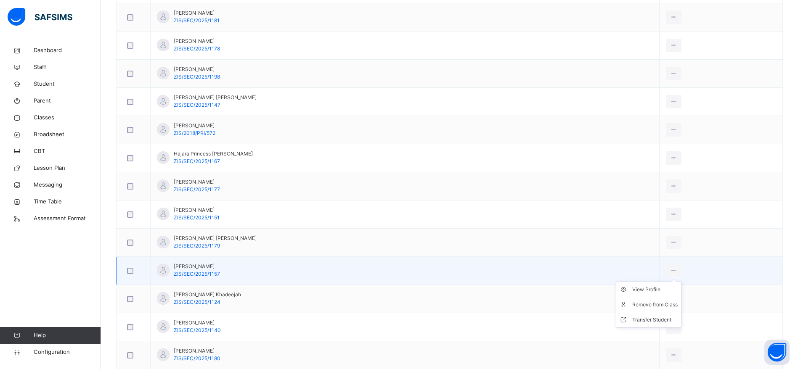
scroll to position [865, 0]
click at [648, 289] on div "View Profile" at bounding box center [654, 288] width 45 height 8
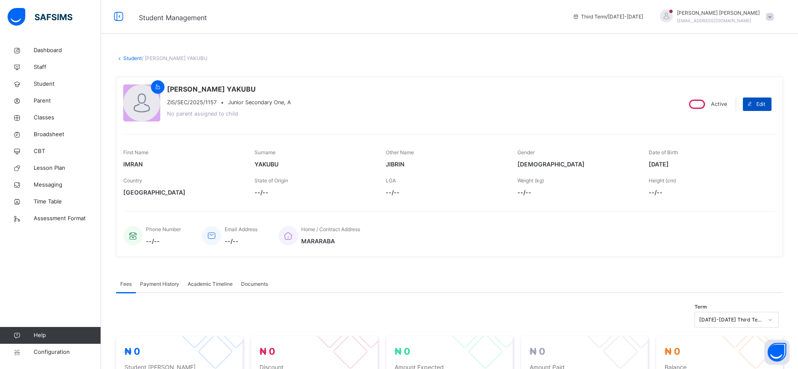
click at [771, 100] on div "Edit" at bounding box center [757, 104] width 29 height 13
select select "**"
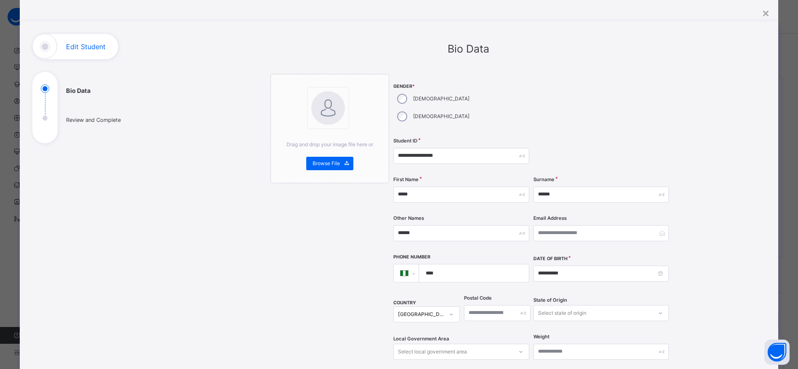
scroll to position [29, 0]
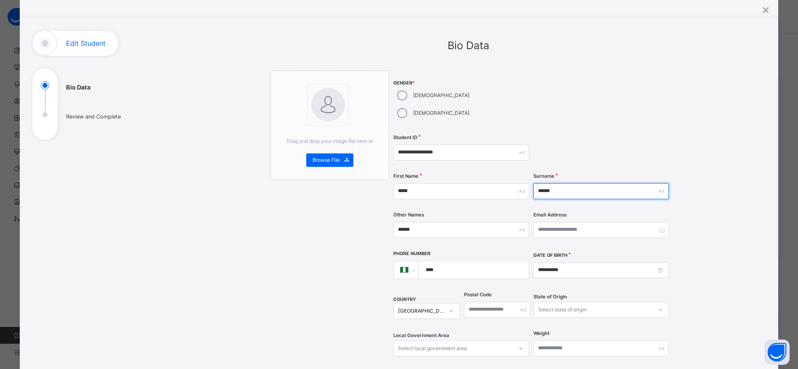
click at [625, 183] on input "******" at bounding box center [600, 191] width 135 height 16
type input "*"
type input "******"
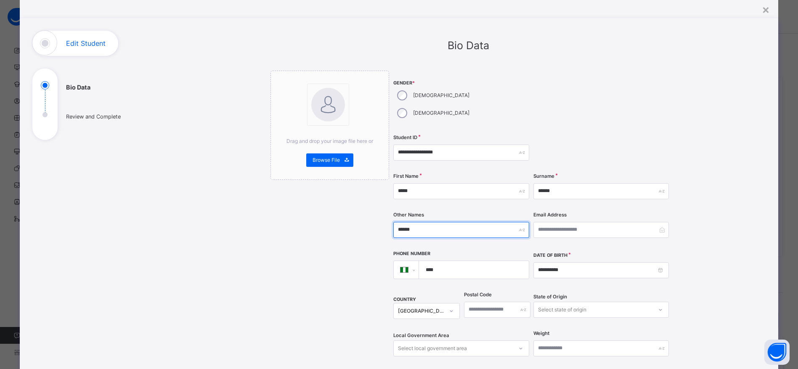
click at [460, 222] on input "******" at bounding box center [460, 230] width 135 height 16
type input "*"
type input "******"
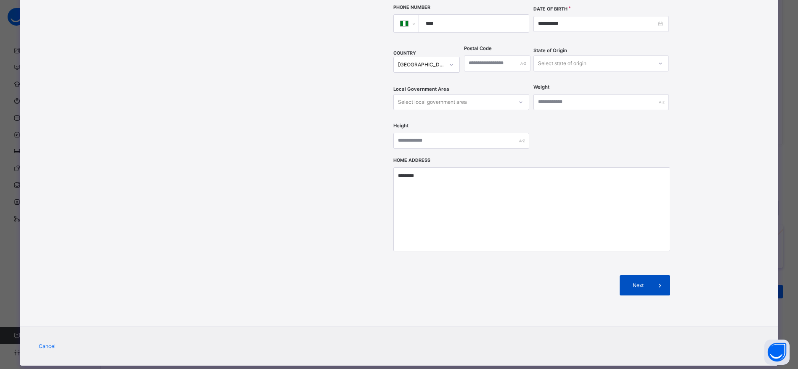
click at [647, 282] on span "Next" at bounding box center [638, 286] width 24 height 8
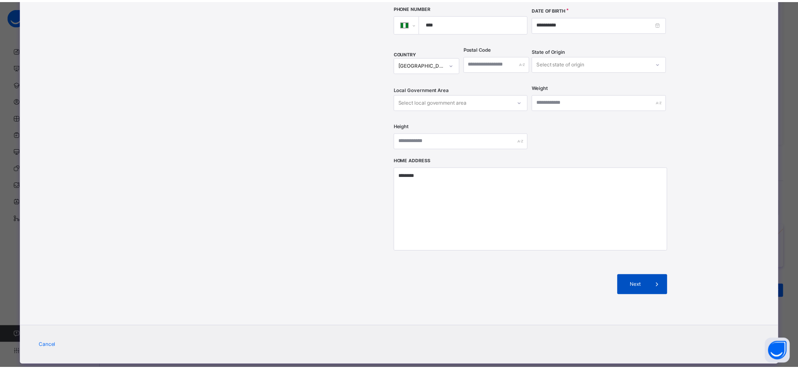
scroll to position [93, 0]
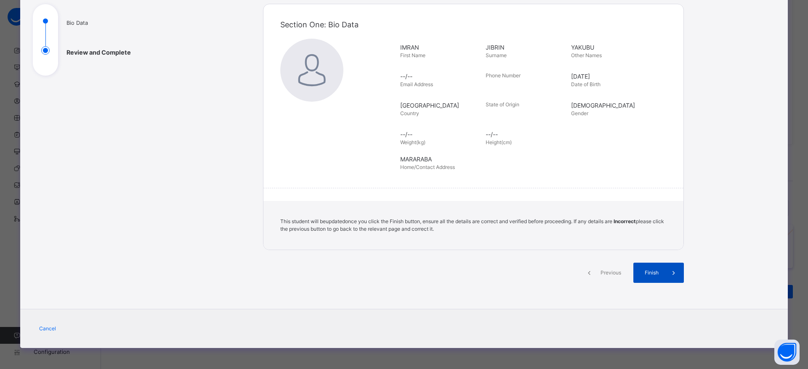
click at [663, 270] on span at bounding box center [673, 273] width 20 height 20
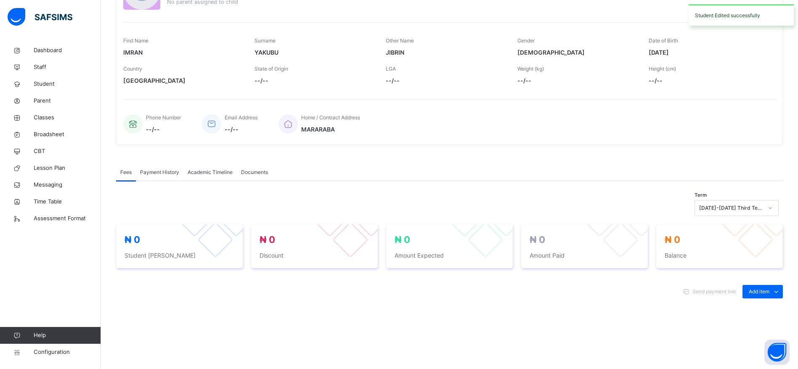
scroll to position [0, 0]
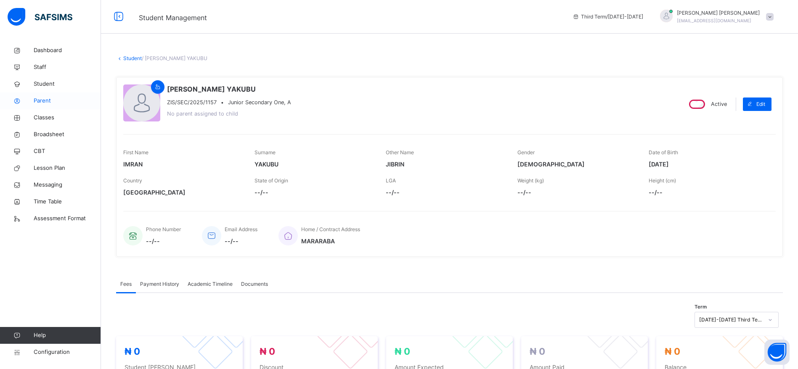
click at [35, 101] on span "Parent" at bounding box center [67, 101] width 67 height 8
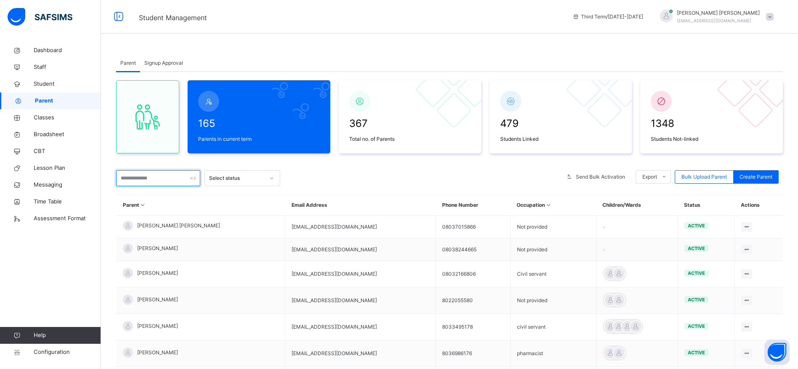
click at [154, 172] on input "text" at bounding box center [158, 178] width 84 height 16
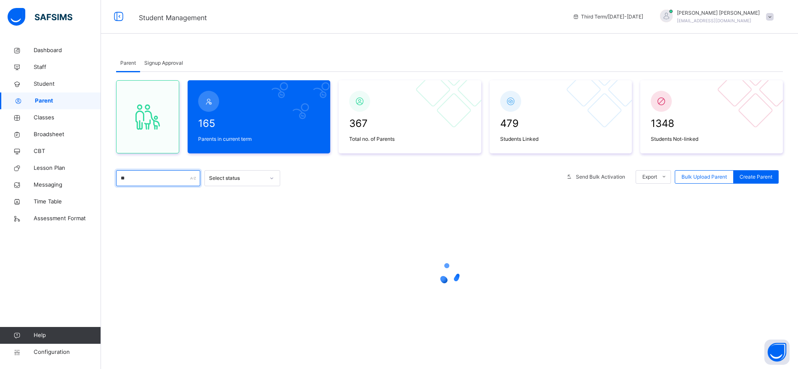
type input "*"
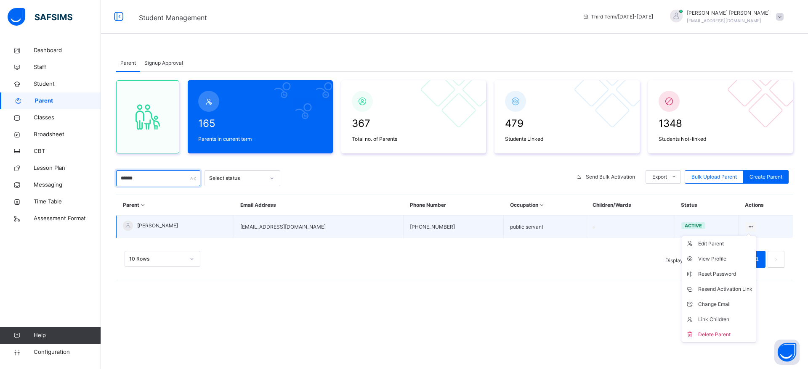
type input "******"
click at [747, 227] on icon at bounding box center [750, 227] width 7 height 6
click at [710, 322] on div "Link Children" at bounding box center [725, 319] width 54 height 8
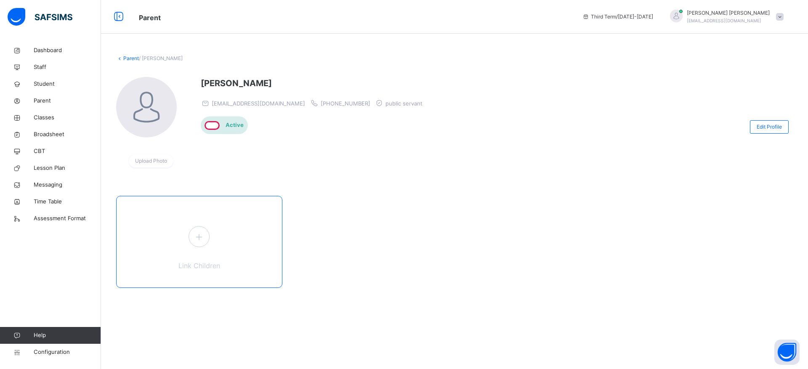
click at [193, 260] on div "Link Children" at bounding box center [199, 242] width 166 height 92
click at [197, 227] on span at bounding box center [198, 236] width 21 height 21
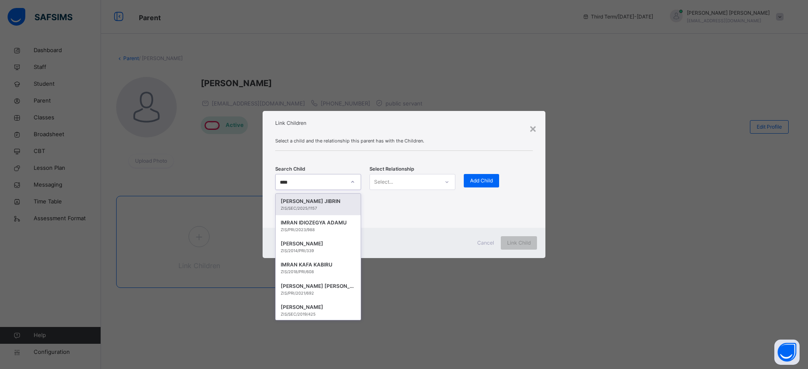
type input "*****"
click at [313, 206] on div "ZIS/SEC/2025/1157" at bounding box center [318, 209] width 75 height 6
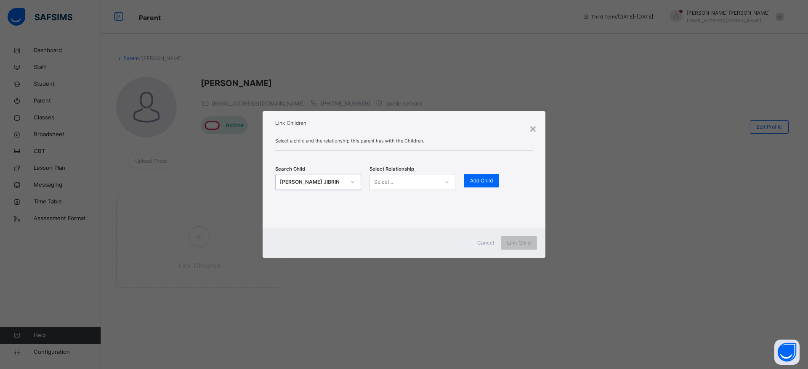
click at [416, 167] on div "Search Child option [object Object], selected. 0 results available. Select is f…" at bounding box center [403, 182] width 257 height 37
click at [388, 202] on div "Father" at bounding box center [412, 201] width 85 height 14
click at [485, 178] on span "Add Child" at bounding box center [481, 181] width 23 height 8
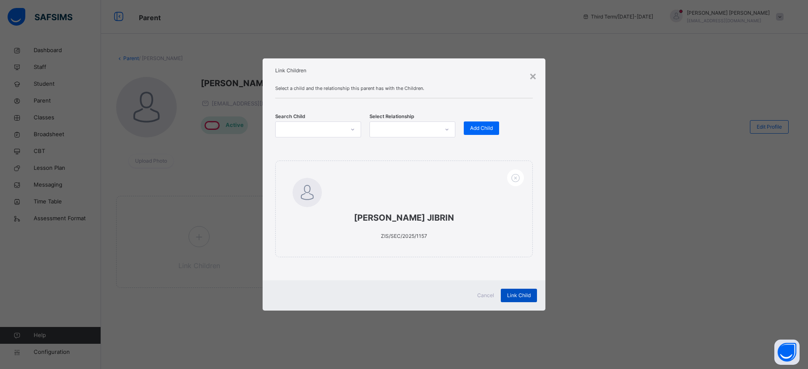
click at [524, 295] on span "Link Child" at bounding box center [519, 296] width 24 height 8
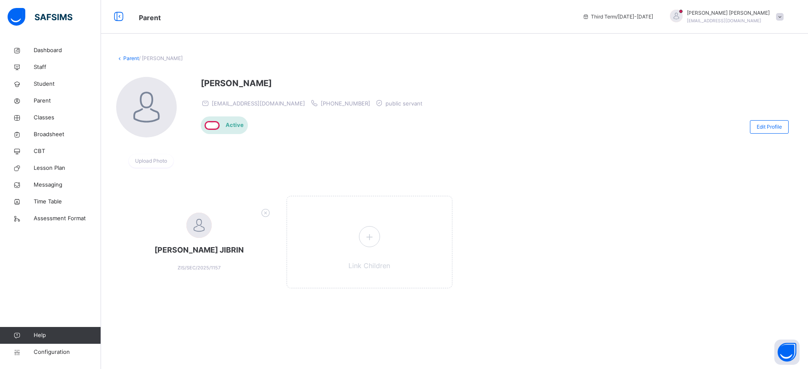
click at [228, 106] on span "[EMAIL_ADDRESS][DOMAIN_NAME]" at bounding box center [258, 103] width 93 height 7
click at [169, 167] on div "Upload Photo" at bounding box center [151, 160] width 45 height 13
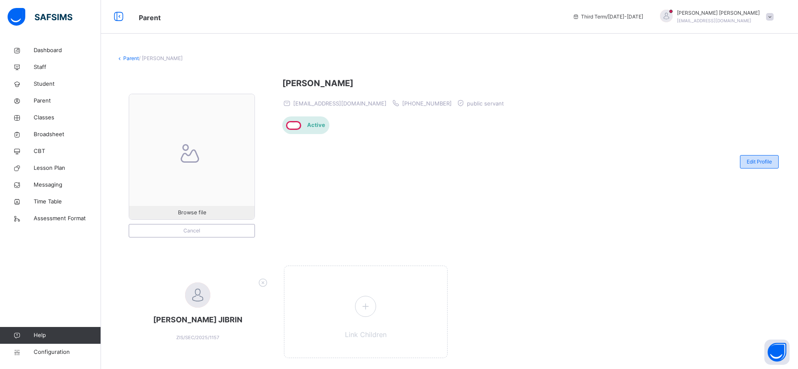
click at [772, 159] on span "Edit Profile" at bounding box center [759, 162] width 25 height 8
select select "**"
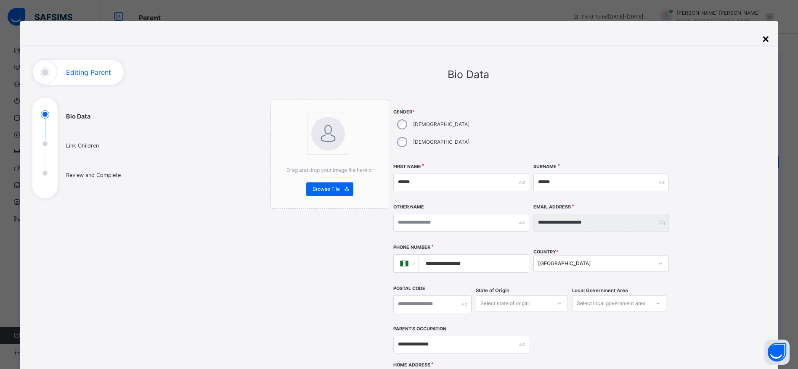
click at [770, 35] on div "×" at bounding box center [766, 38] width 8 height 18
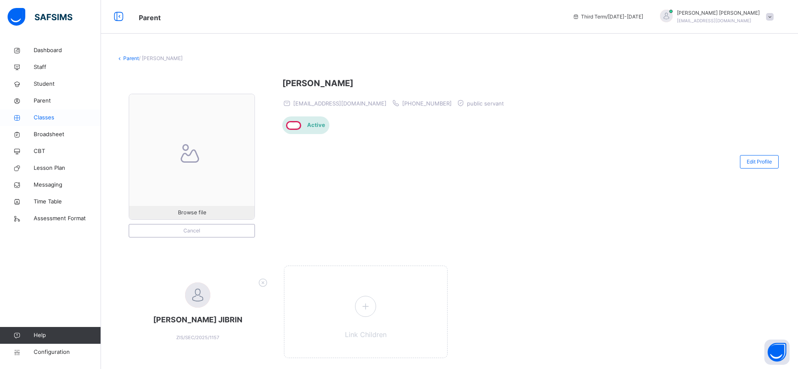
click at [38, 116] on span "Classes" at bounding box center [67, 118] width 67 height 8
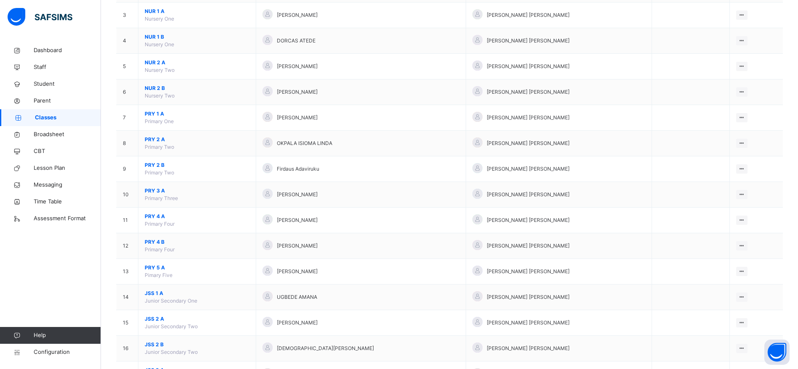
scroll to position [291, 0]
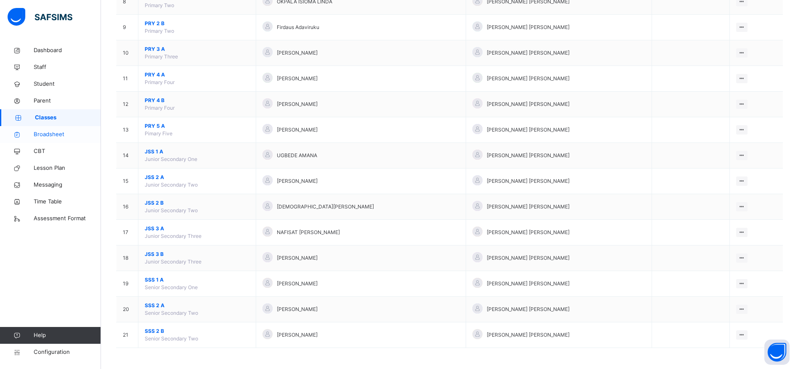
click at [46, 138] on span "Broadsheet" at bounding box center [67, 134] width 67 height 8
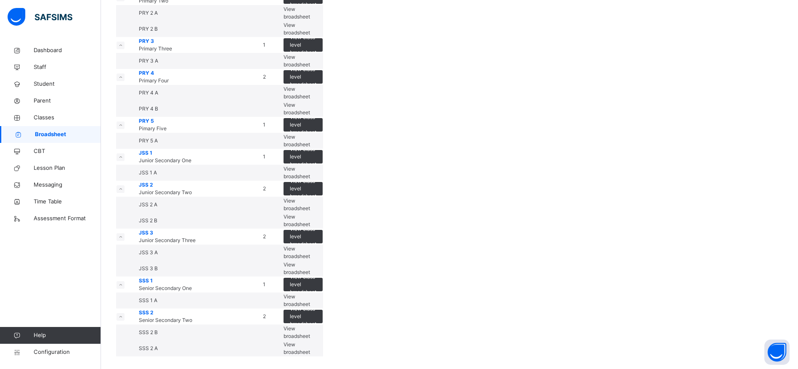
scroll to position [538, 0]
click at [316, 146] on span "View class level broadsheet" at bounding box center [303, 157] width 26 height 23
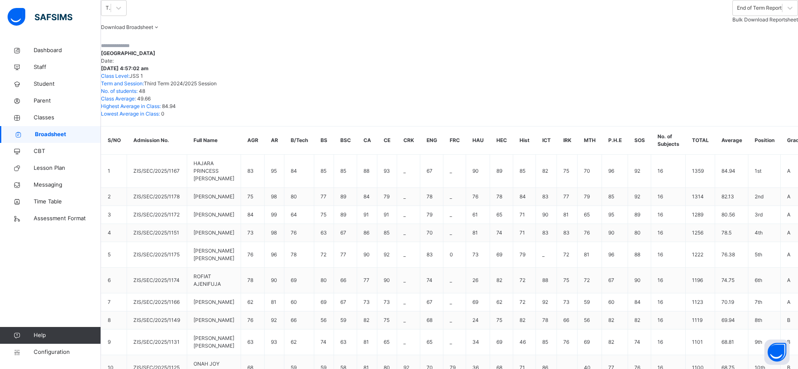
scroll to position [1075, 0]
click at [151, 50] on input "text" at bounding box center [126, 46] width 50 height 8
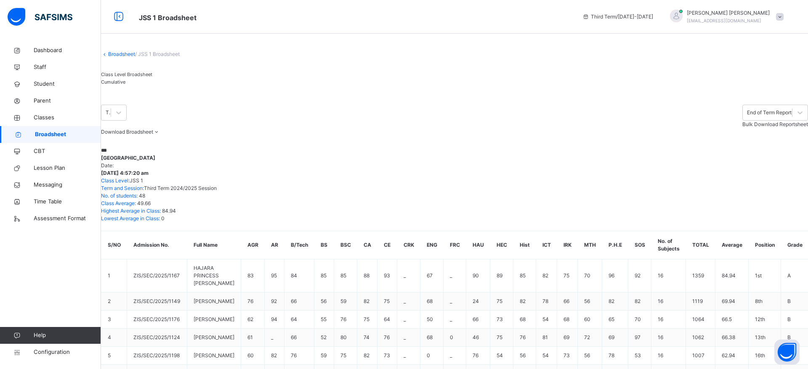
scroll to position [0, 0]
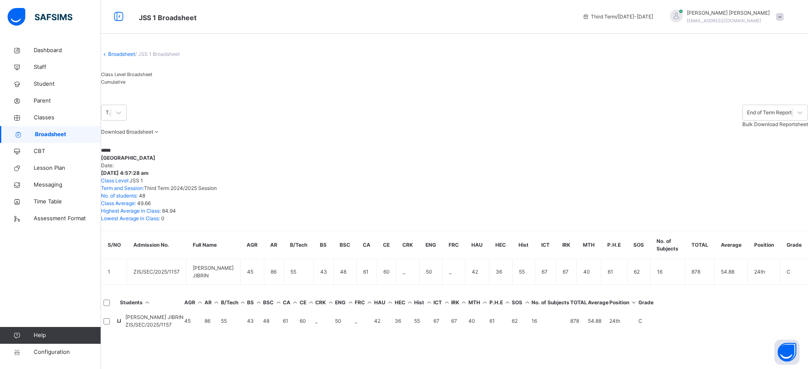
type input "*****"
click at [454, 351] on div "Broadsheet / JSS 1 Broadsheet Class Level Broadsheet Cumulative Third Term End …" at bounding box center [454, 184] width 707 height 369
click at [116, 312] on td at bounding box center [109, 321] width 16 height 19
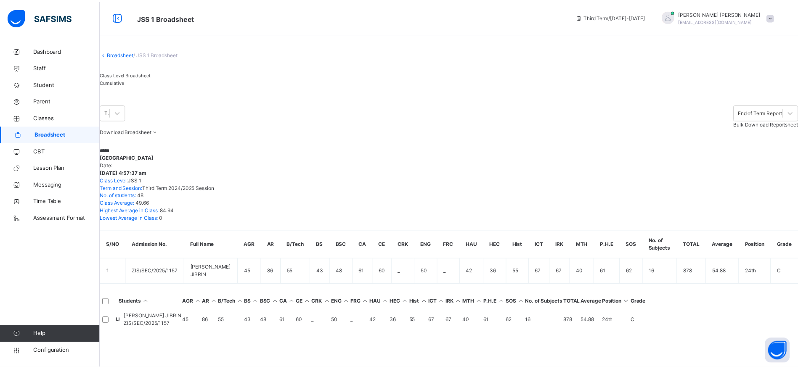
scroll to position [0, 227]
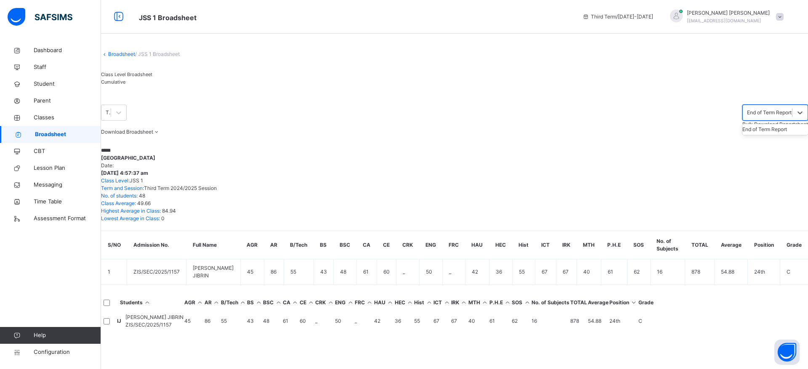
click at [125, 85] on span "Cumulative" at bounding box center [113, 82] width 24 height 6
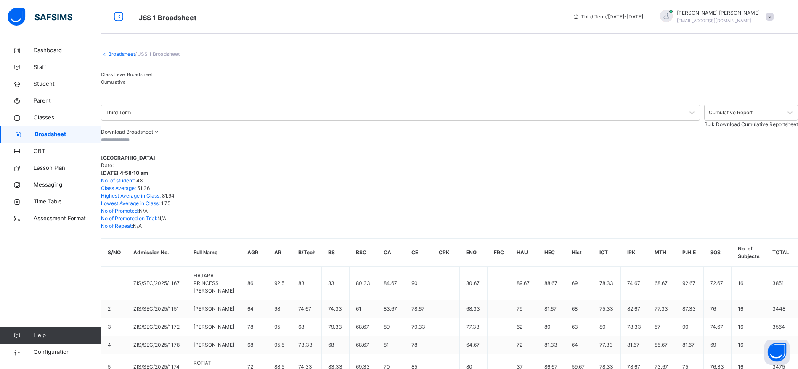
click at [151, 144] on input "text" at bounding box center [126, 140] width 50 height 8
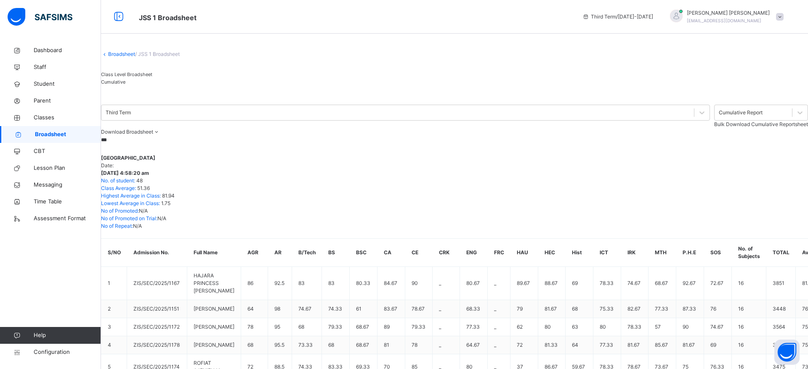
type input "***"
click at [127, 77] on span "Class Level Broadsheet" at bounding box center [126, 74] width 51 height 6
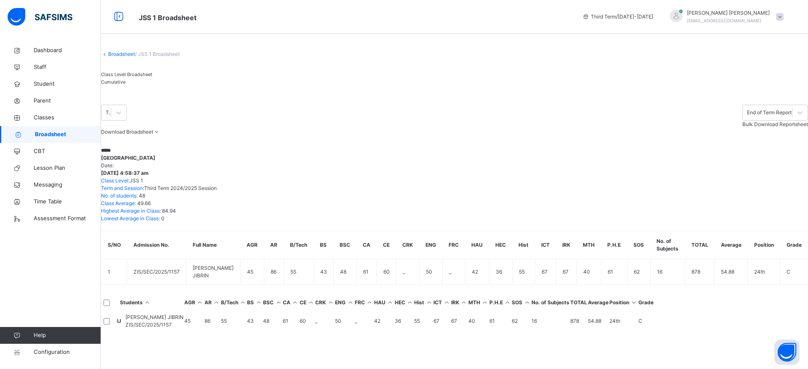
click at [125, 85] on span "Cumulative" at bounding box center [113, 82] width 24 height 6
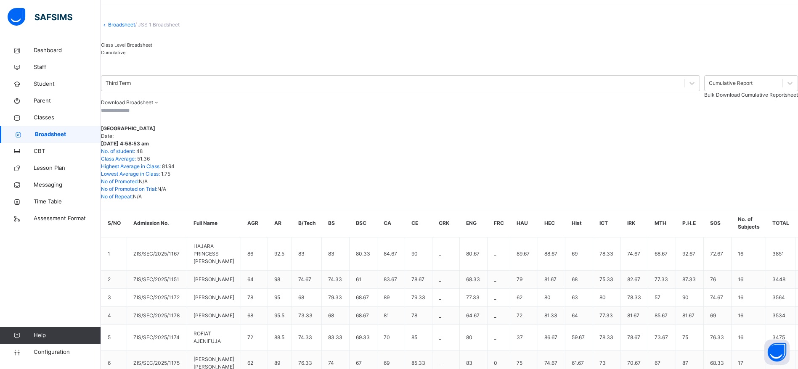
scroll to position [0, 0]
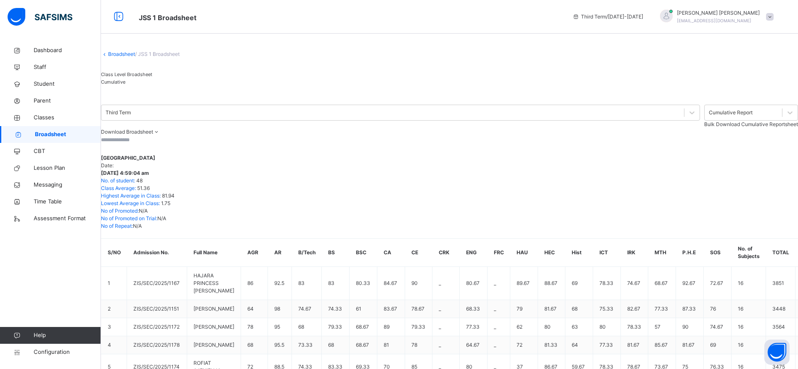
click at [142, 77] on span "Class Level Broadsheet" at bounding box center [126, 74] width 51 height 6
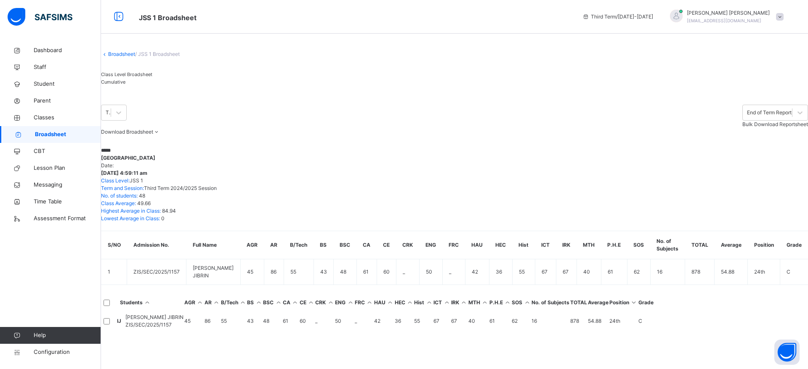
click at [151, 154] on input "*****" at bounding box center [126, 151] width 50 height 8
type input "*"
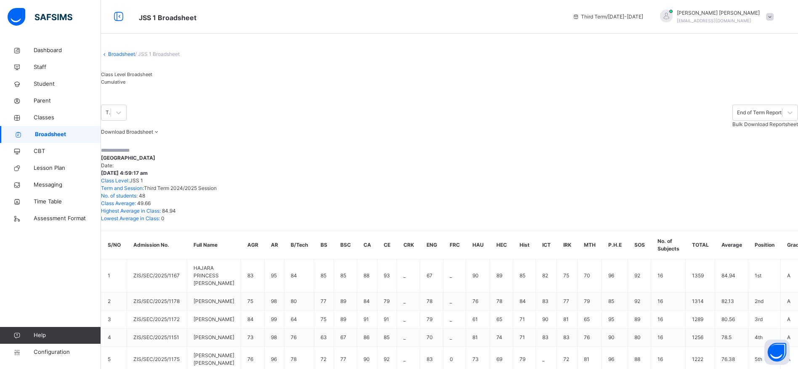
click at [125, 85] on span "Cumulative" at bounding box center [113, 82] width 24 height 6
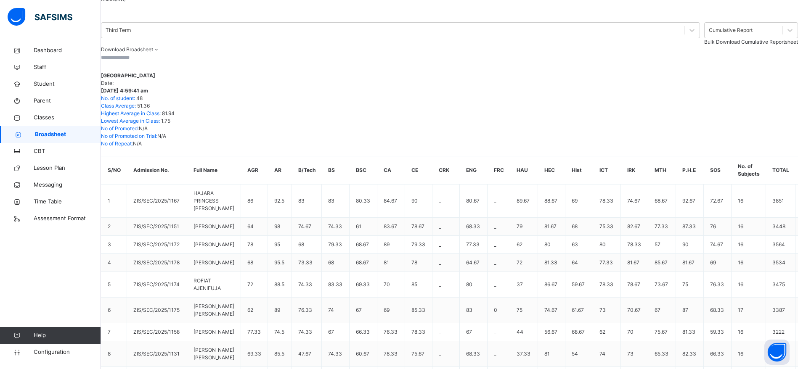
scroll to position [877, 0]
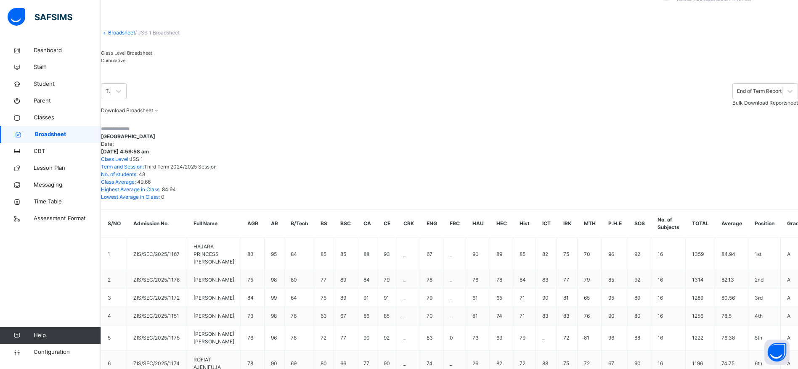
scroll to position [0, 0]
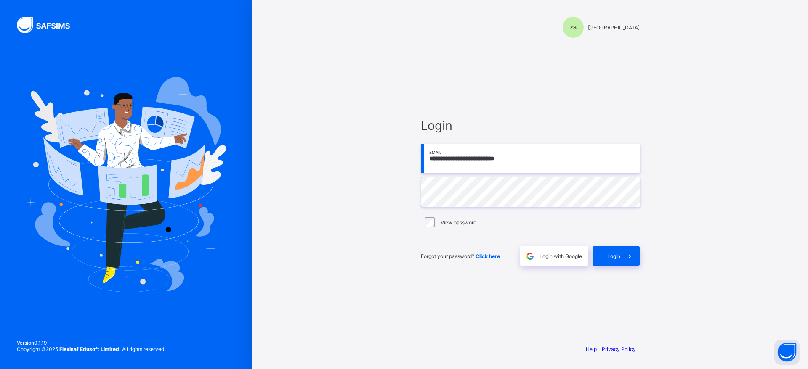
click at [578, 147] on input "**********" at bounding box center [530, 158] width 219 height 29
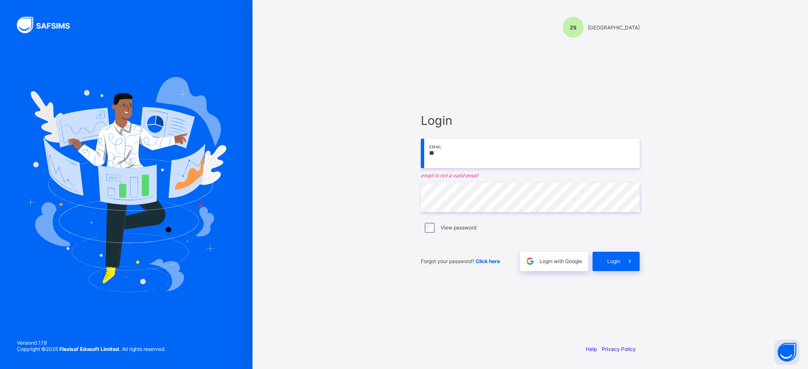
type input "*"
paste input "**********"
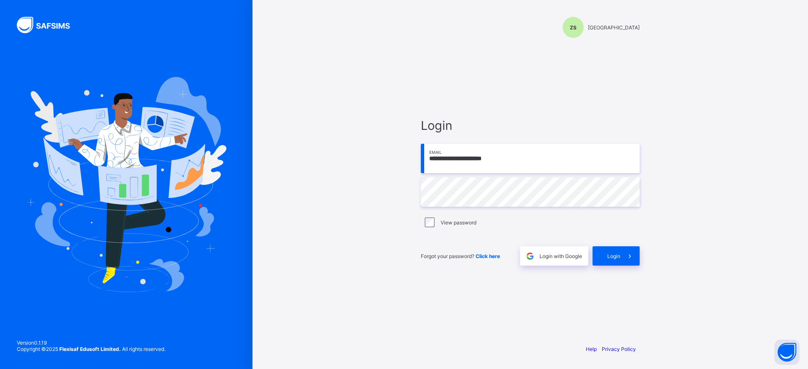
type input "**********"
click at [58, 256] on img at bounding box center [126, 184] width 200 height 215
click at [625, 250] on span at bounding box center [629, 255] width 19 height 19
type input "**********"
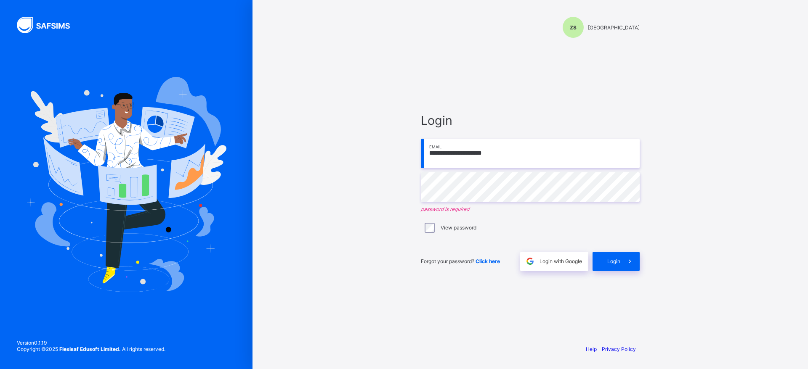
click at [443, 220] on div "View password" at bounding box center [530, 228] width 219 height 18
click at [445, 234] on div "View password" at bounding box center [530, 228] width 219 height 18
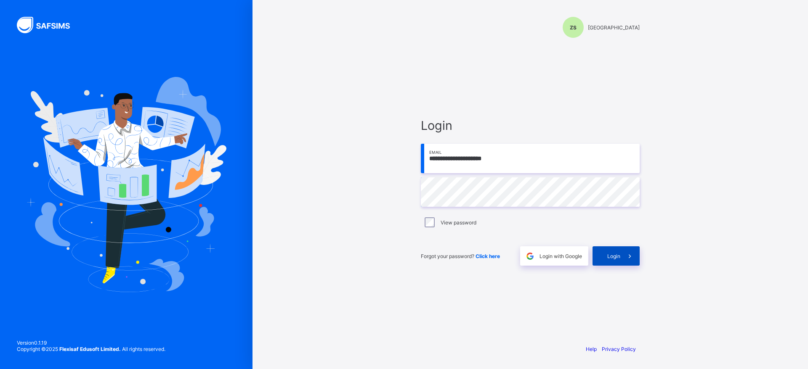
click at [631, 257] on icon at bounding box center [629, 256] width 9 height 8
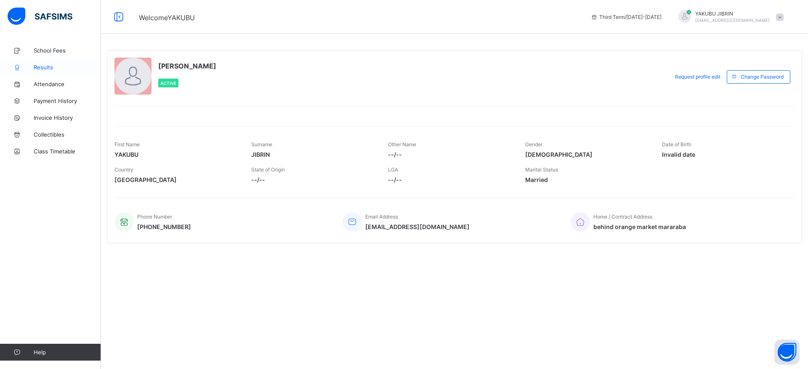
click at [48, 67] on span "Results" at bounding box center [67, 67] width 67 height 7
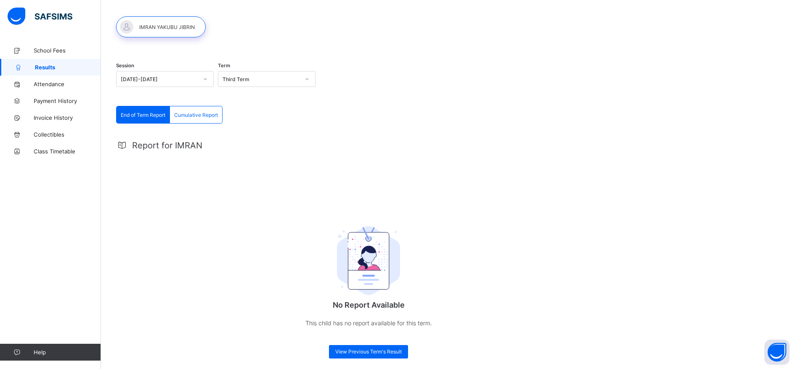
scroll to position [45, 0]
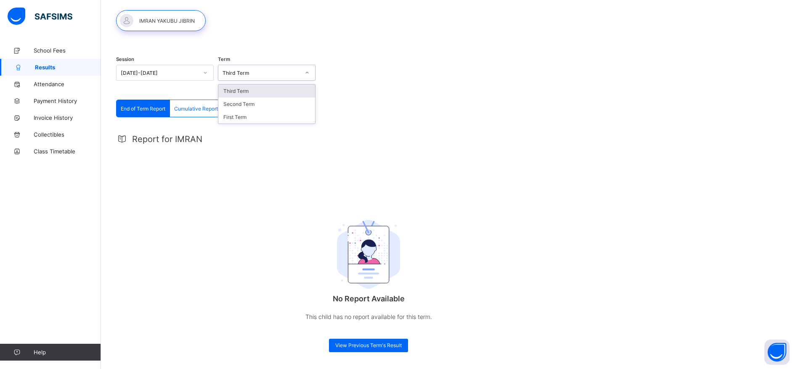
click at [196, 204] on div "No Report Available This child has no report available for this term. View Prev…" at bounding box center [368, 275] width 505 height 156
click at [357, 345] on span "View Previous Term's Result" at bounding box center [368, 345] width 66 height 6
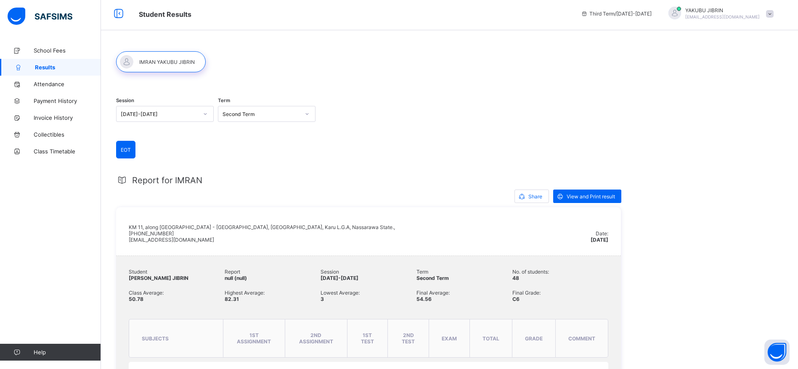
scroll to position [0, 0]
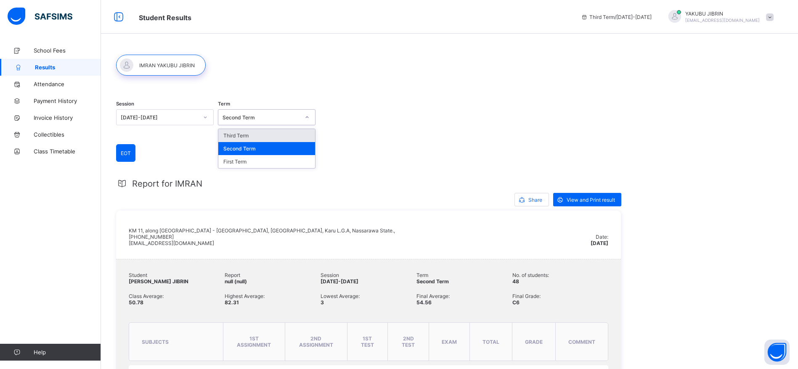
click at [248, 137] on div "Third Term" at bounding box center [266, 135] width 97 height 13
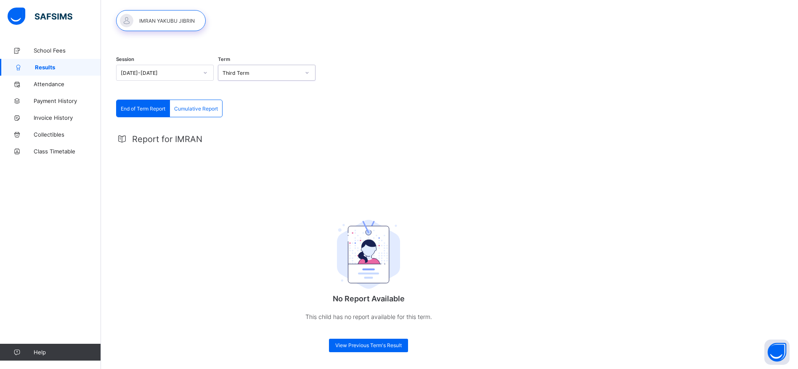
click at [205, 114] on div "Cumulative Report" at bounding box center [196, 108] width 52 height 17
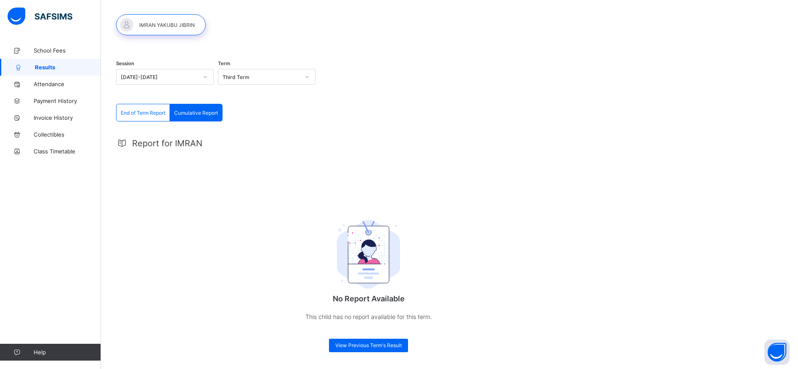
click at [140, 113] on span "End of Term Report" at bounding box center [143, 113] width 45 height 6
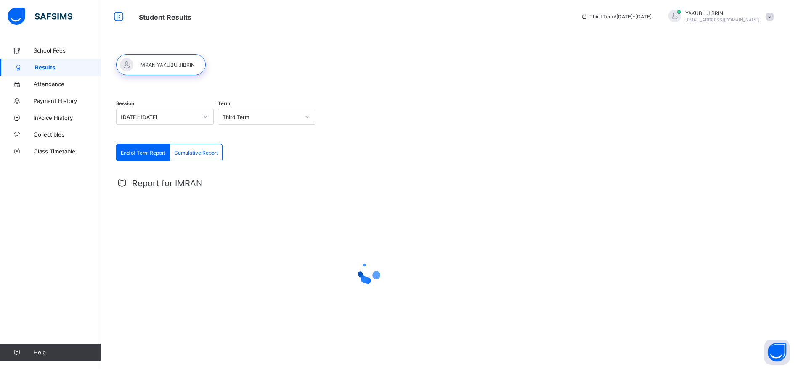
scroll to position [45, 0]
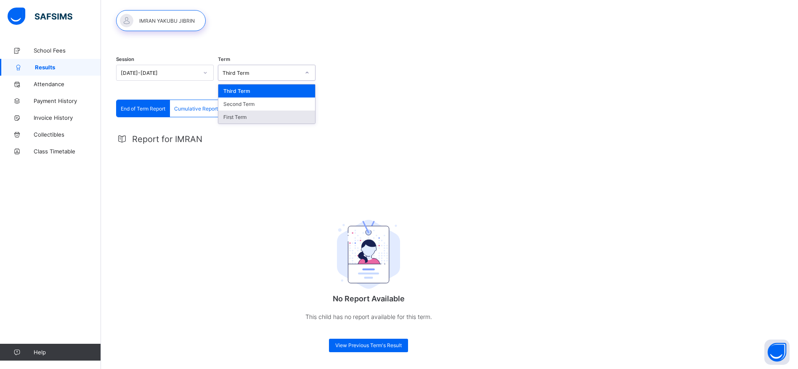
click at [257, 121] on div "First Term" at bounding box center [266, 117] width 97 height 13
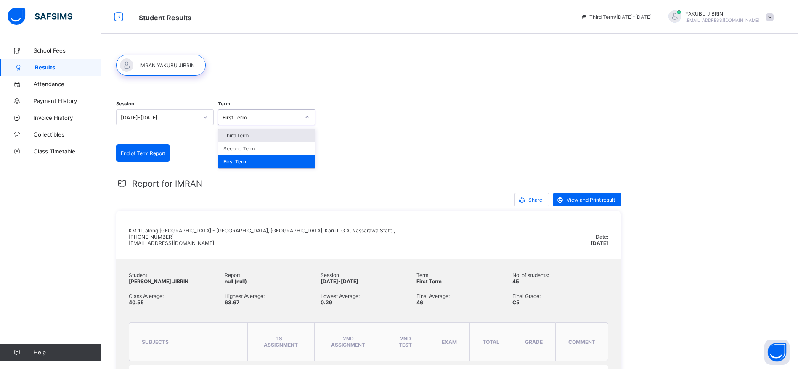
click at [246, 134] on div "Third Term" at bounding box center [266, 135] width 97 height 13
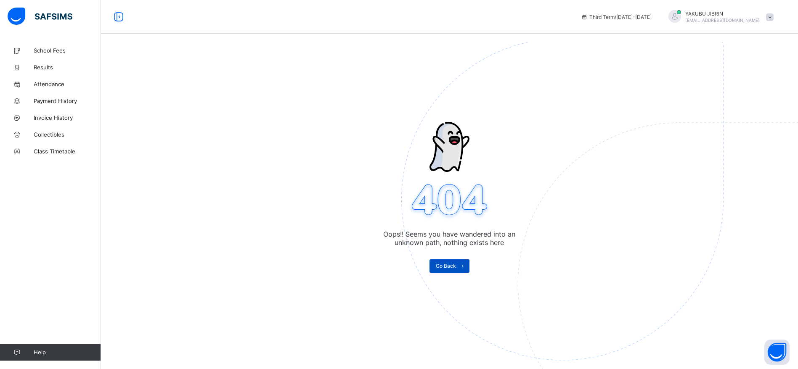
click at [466, 267] on icon at bounding box center [463, 265] width 6 height 5
click at [778, 18] on div "[PERSON_NAME] [EMAIL_ADDRESS][DOMAIN_NAME]" at bounding box center [719, 17] width 118 height 14
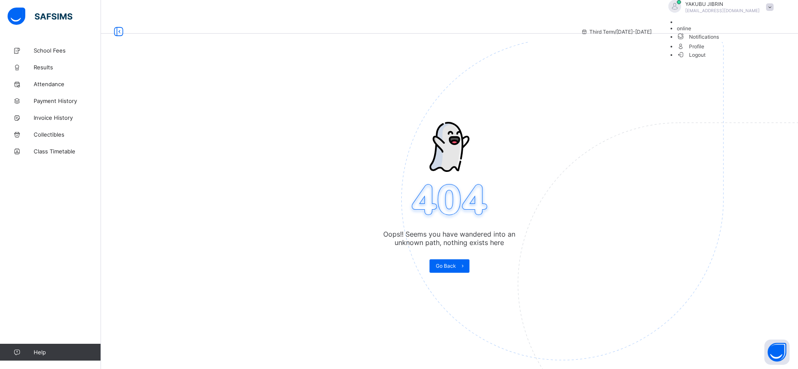
click at [745, 58] on li "Logout" at bounding box center [727, 54] width 101 height 7
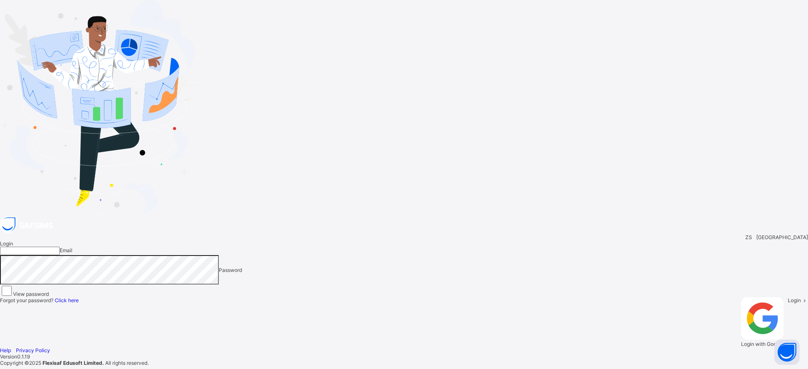
type input "**********"
click at [787, 297] on span "Login" at bounding box center [793, 300] width 13 height 6
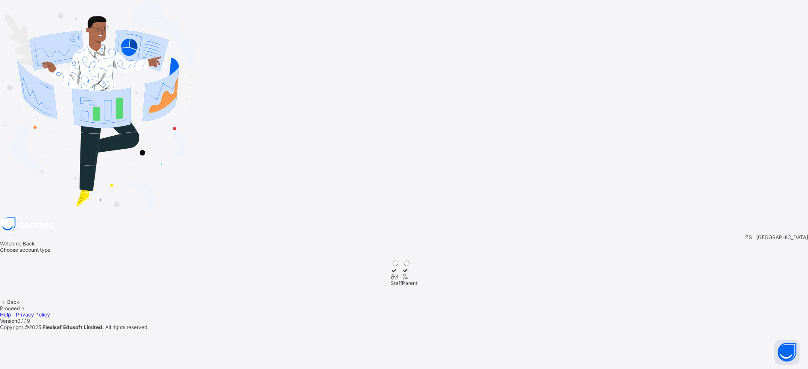
click at [402, 267] on div at bounding box center [395, 270] width 11 height 6
click at [27, 305] on span at bounding box center [23, 308] width 7 height 6
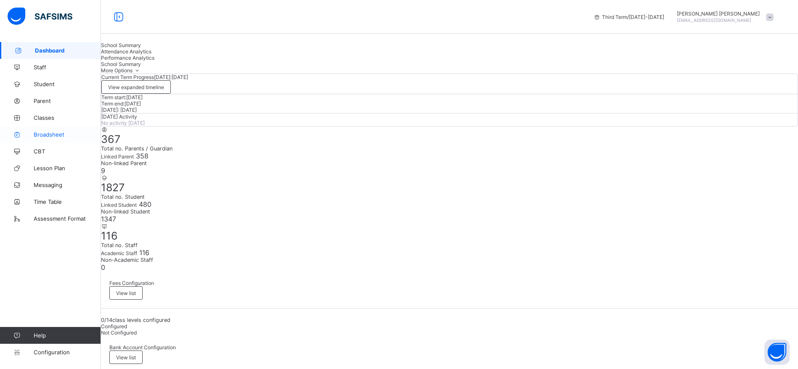
click at [43, 127] on link "Broadsheet" at bounding box center [50, 134] width 101 height 17
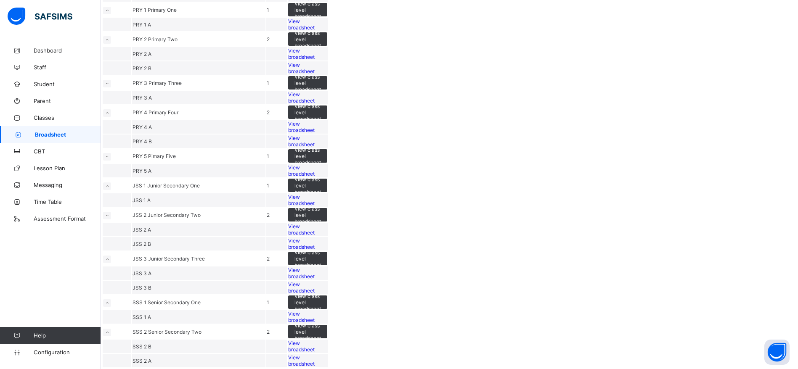
scroll to position [572, 0]
click at [321, 176] on span "View class level broadsheet" at bounding box center [307, 185] width 26 height 19
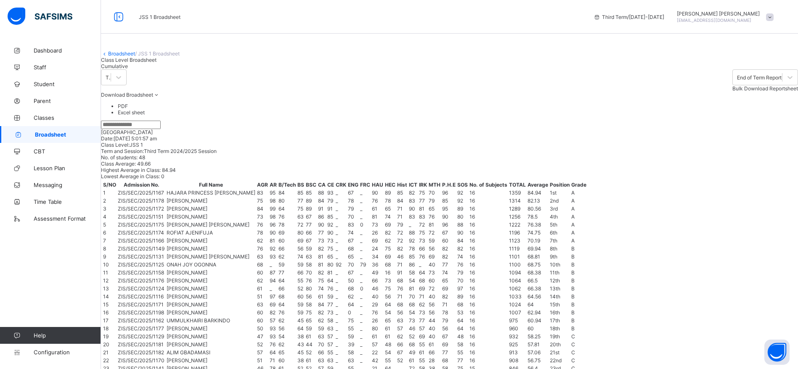
click at [156, 69] on div "Cumulative" at bounding box center [129, 66] width 56 height 6
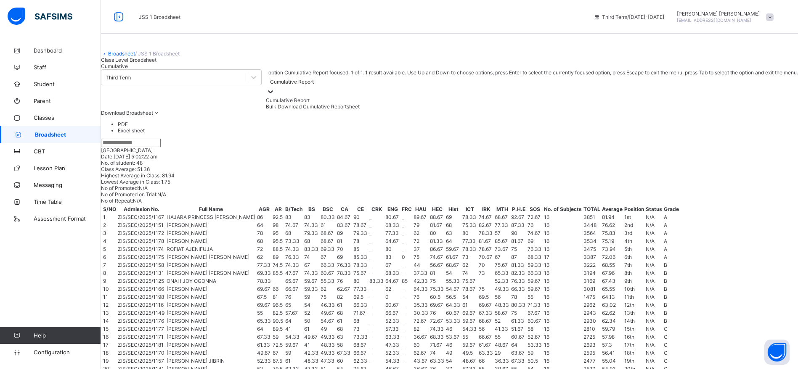
scroll to position [54, 259]
click at [131, 63] on span "Class Level Broadsheet" at bounding box center [129, 60] width 56 height 6
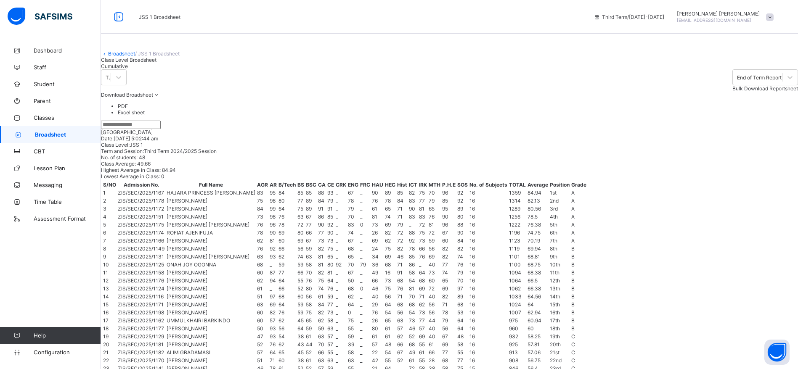
scroll to position [0, 230]
click at [160, 98] on icon at bounding box center [156, 95] width 7 height 6
click at [794, 116] on ul "PDF Excel sheet" at bounding box center [449, 109] width 697 height 13
click at [786, 109] on li "PDF" at bounding box center [458, 106] width 680 height 6
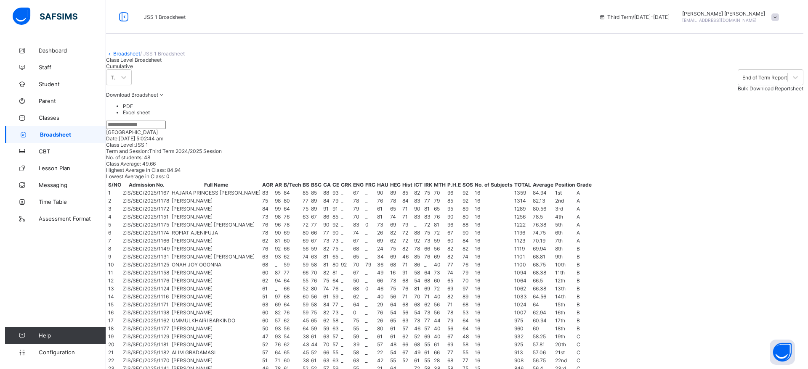
scroll to position [369, 230]
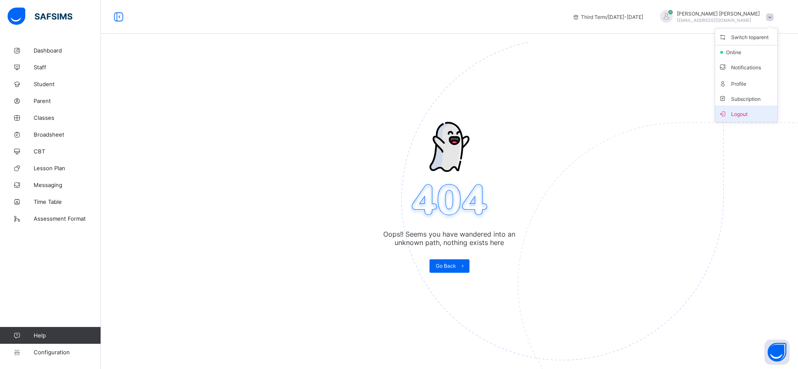
click at [763, 116] on span "Logout" at bounding box center [746, 114] width 56 height 10
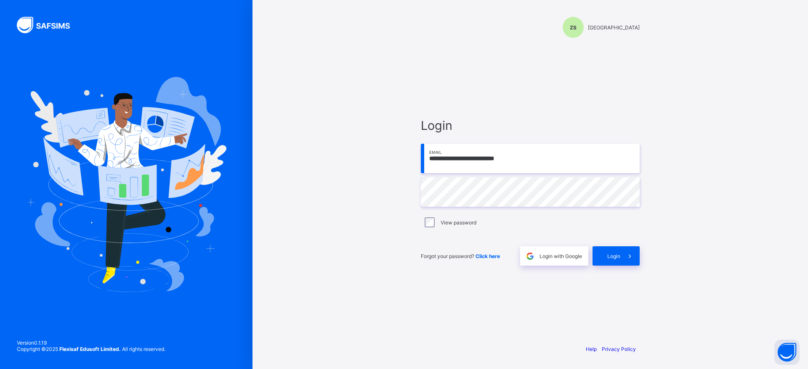
click at [600, 155] on input "**********" at bounding box center [530, 158] width 219 height 29
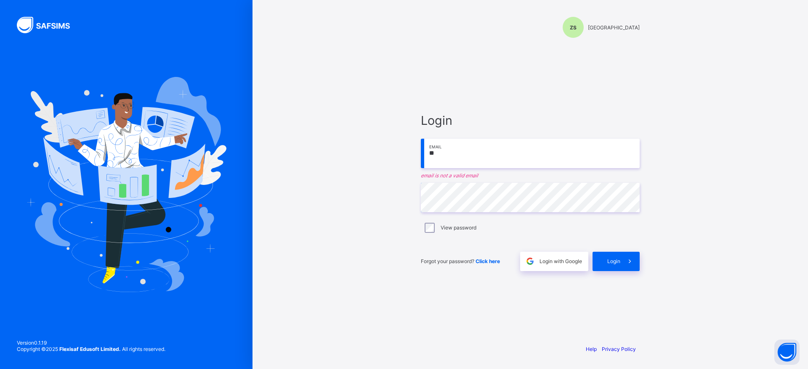
type input "*"
paste input "**********"
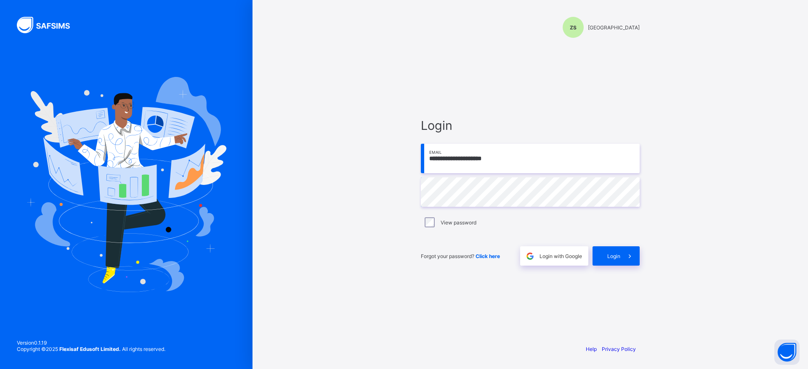
type input "**********"
click at [606, 257] on div "Login" at bounding box center [615, 255] width 47 height 19
click at [566, 156] on input "**********" at bounding box center [530, 158] width 219 height 29
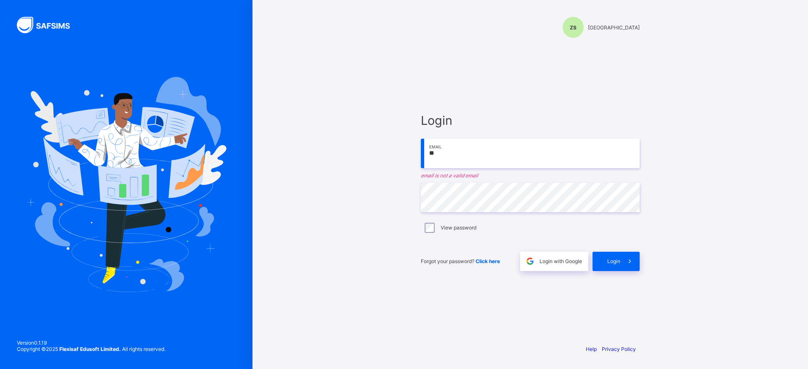
type input "*"
click at [744, 275] on div "ZS Zinaria International School Login Email email is required Password View pas…" at bounding box center [529, 184] width 555 height 369
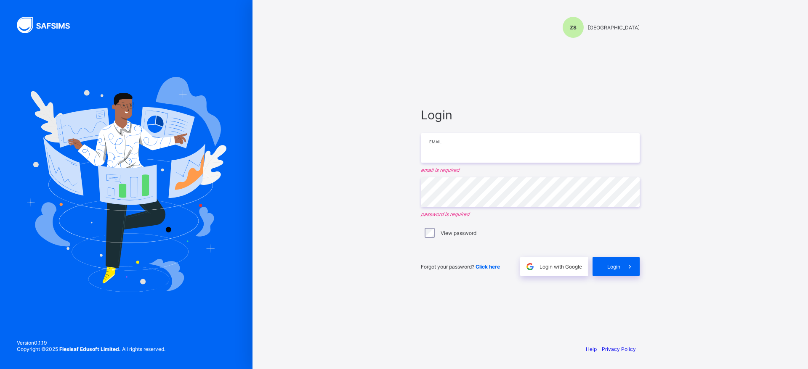
click at [521, 151] on input "email" at bounding box center [530, 147] width 219 height 29
paste input "**********"
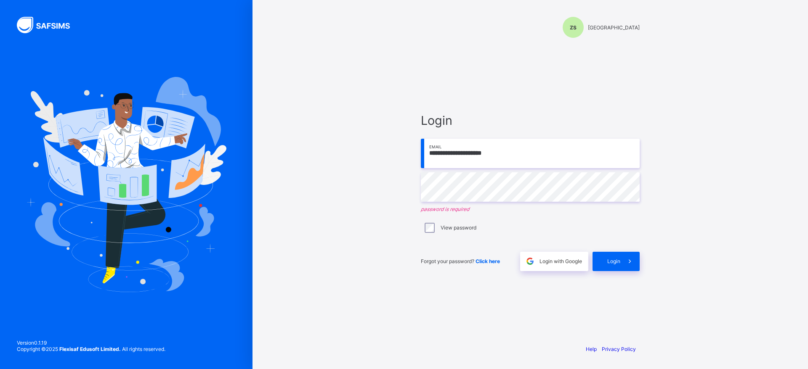
type input "**********"
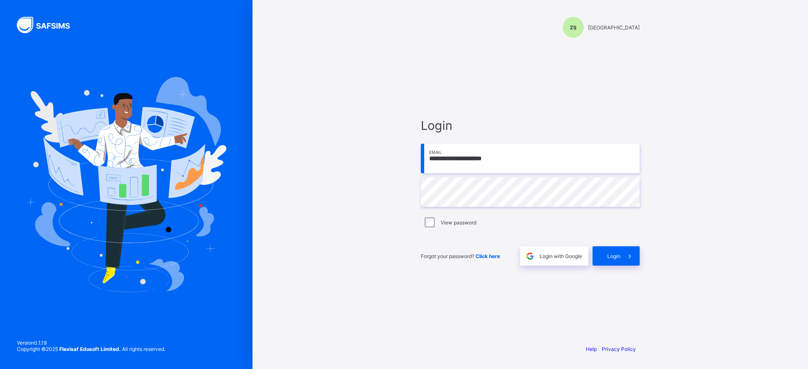
click at [748, 211] on div "**********" at bounding box center [529, 184] width 555 height 369
click at [622, 265] on span at bounding box center [629, 255] width 19 height 19
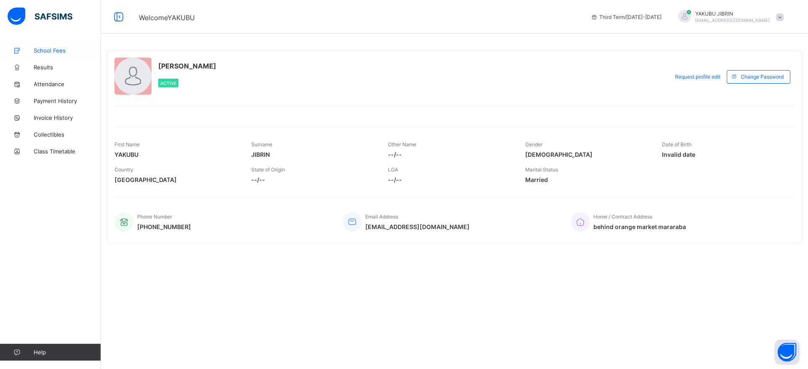
click at [42, 46] on link "School Fees" at bounding box center [50, 50] width 101 height 17
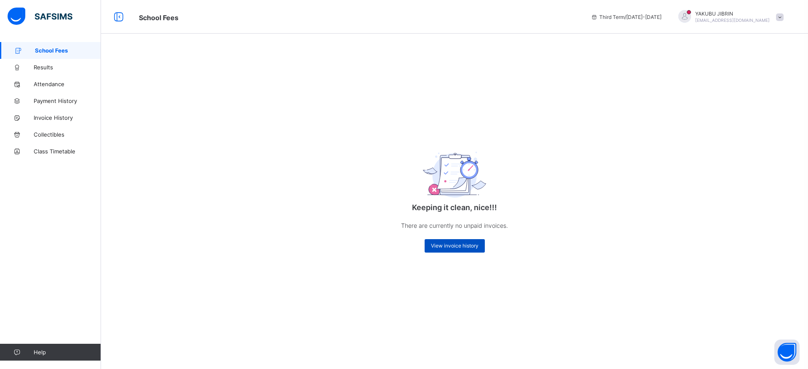
click at [451, 246] on span "View invoice history" at bounding box center [455, 246] width 48 height 6
click at [443, 249] on div "View invoice history" at bounding box center [454, 245] width 60 height 13
click at [454, 230] on p "There are currently no unpaid invoices." at bounding box center [454, 225] width 168 height 11
click at [463, 250] on div "View invoice history" at bounding box center [454, 245] width 60 height 13
click at [453, 246] on span "View invoice history" at bounding box center [455, 246] width 48 height 6
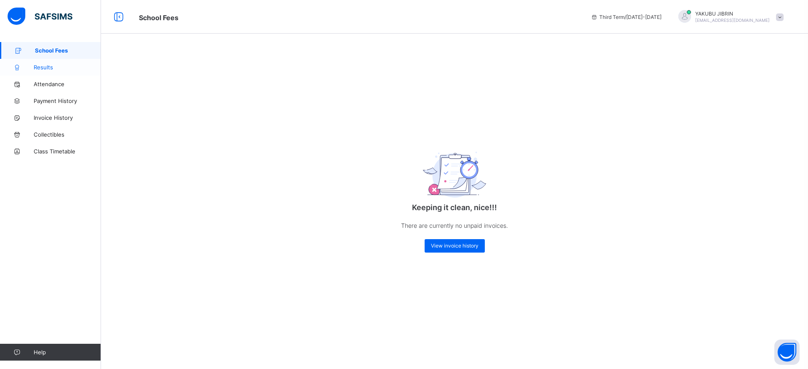
click at [26, 68] on icon at bounding box center [17, 67] width 34 height 6
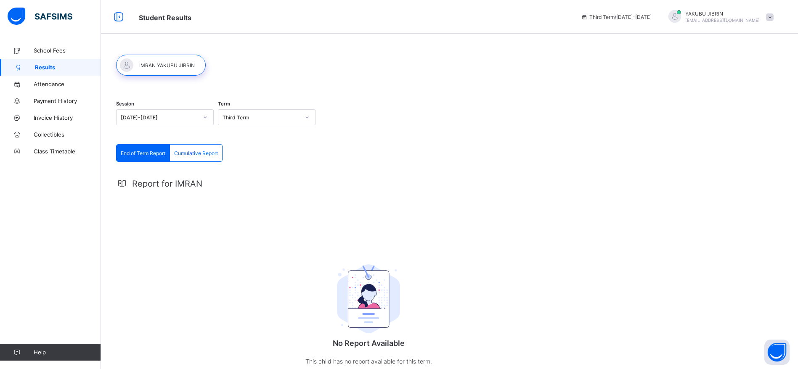
click at [741, 118] on div "Session [DATE]-[DATE] Term Third Term End of Term Report Cumulative Report End …" at bounding box center [449, 228] width 697 height 372
click at [739, 115] on div "Session [DATE]-[DATE] Term Third Term End of Term Report Cumulative Report End …" at bounding box center [449, 228] width 697 height 372
click at [197, 151] on span "Cumulative Report" at bounding box center [196, 153] width 44 height 6
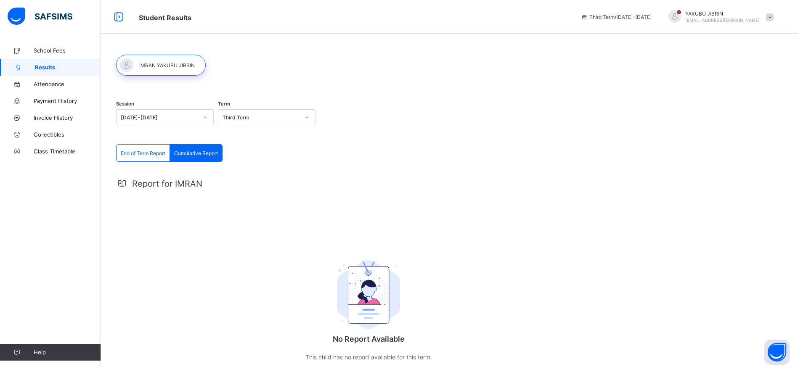
click at [412, 155] on div "End of Term Report Cumulative Report End of Term Report Cumulative Report Repor…" at bounding box center [368, 270] width 505 height 253
